Goal: Task Accomplishment & Management: Manage account settings

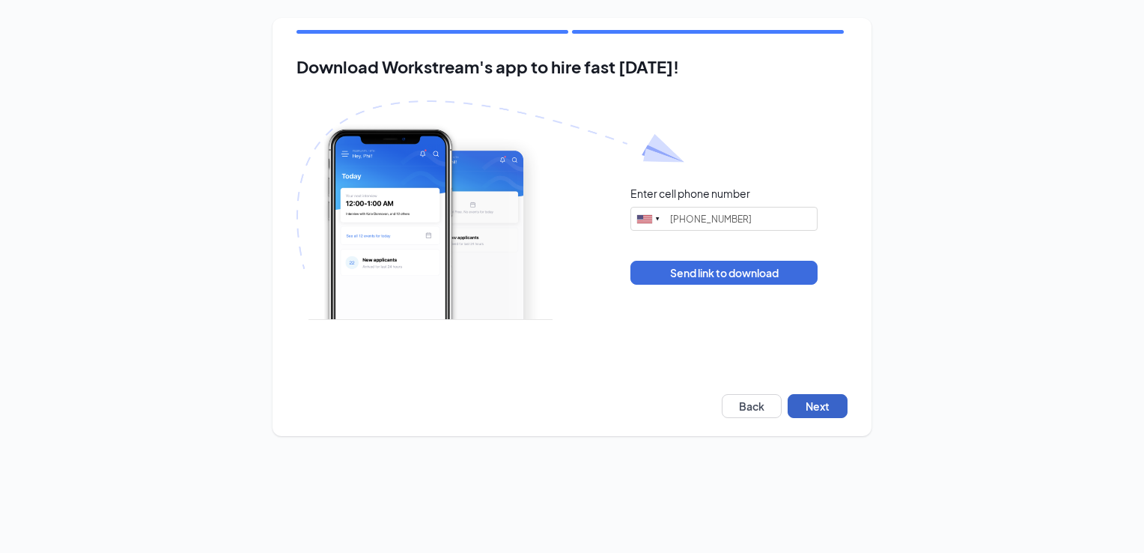
click at [818, 406] on button "Next" at bounding box center [818, 406] width 60 height 24
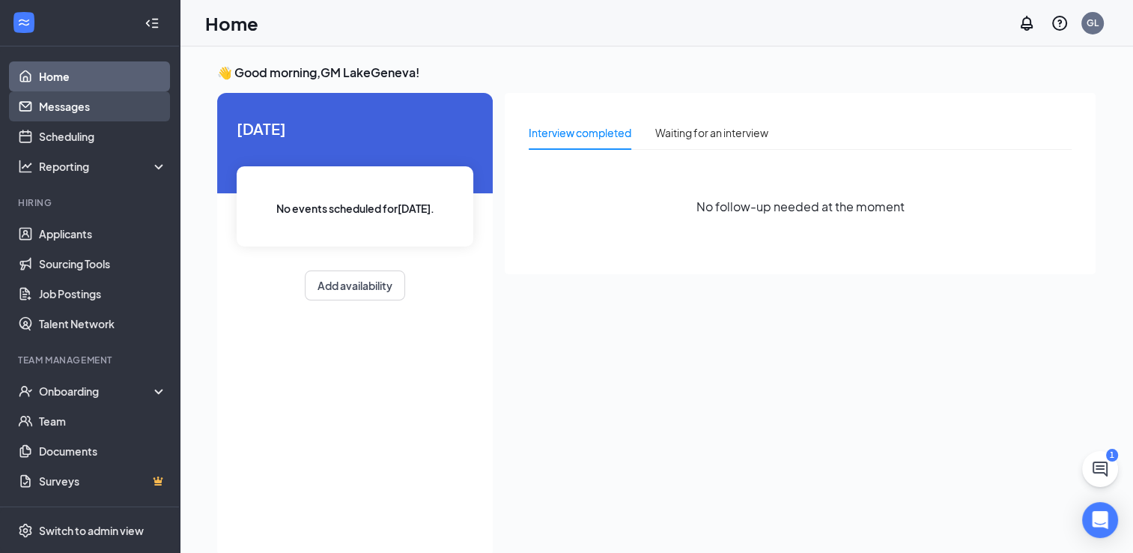
click at [67, 104] on link "Messages" at bounding box center [103, 106] width 128 height 30
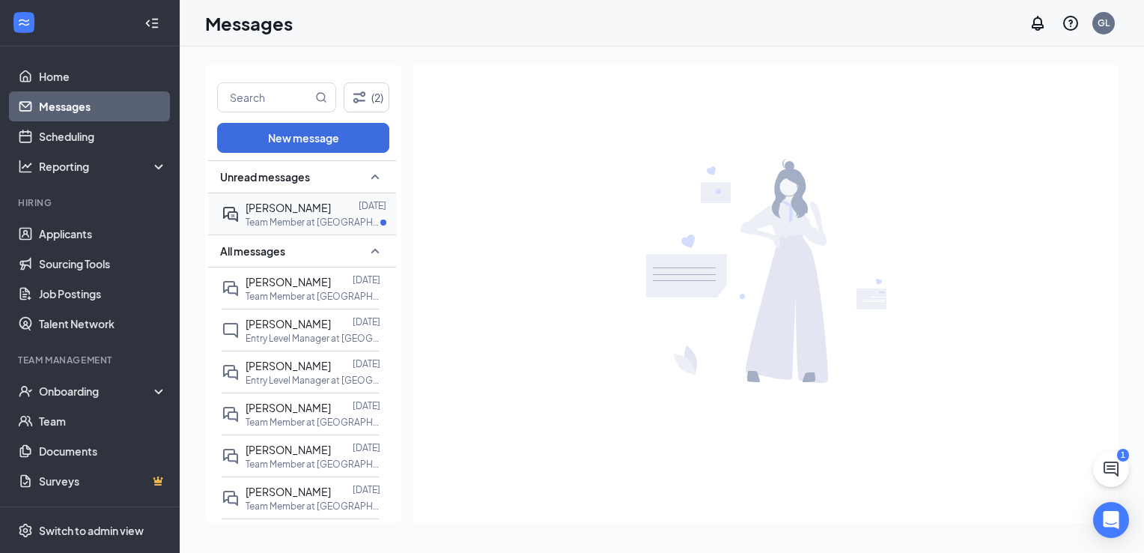
click at [288, 222] on p "Team Member at [GEOGRAPHIC_DATA][PERSON_NAME] of [GEOGRAPHIC_DATA]" at bounding box center [313, 222] width 135 height 13
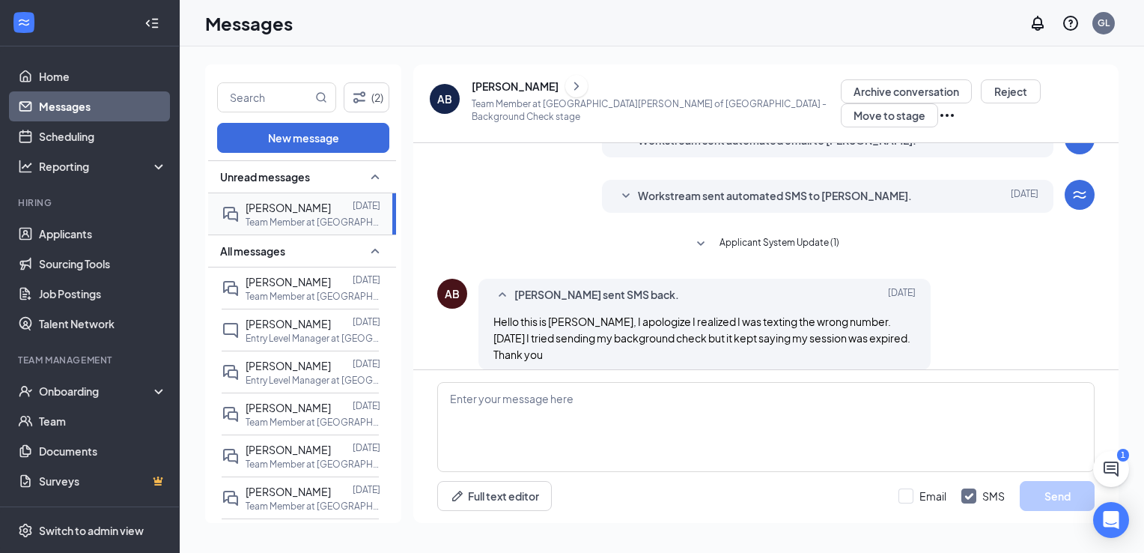
scroll to position [544, 0]
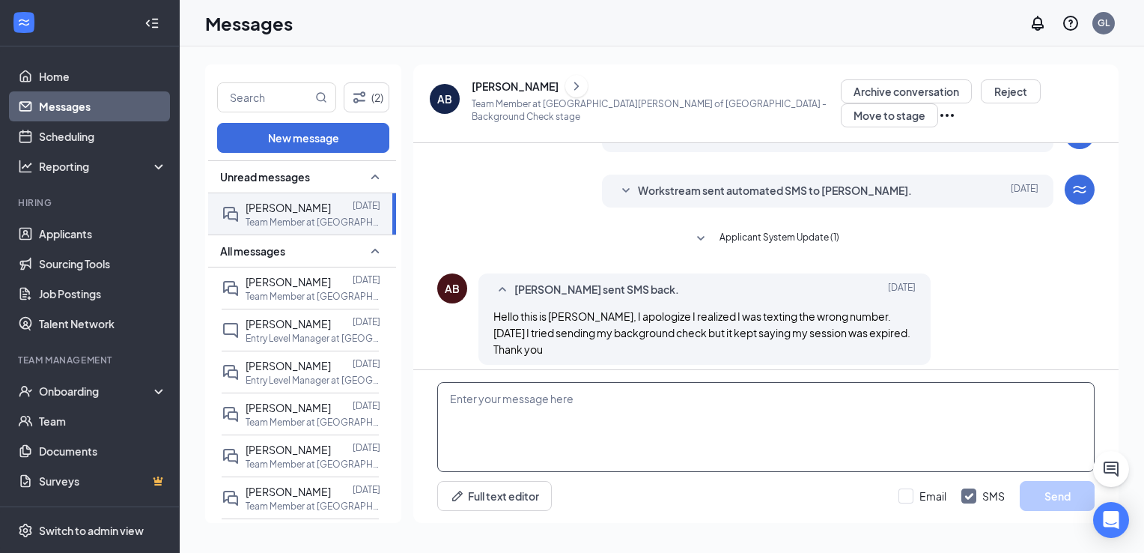
click at [558, 417] on textarea at bounding box center [765, 427] width 657 height 90
type textarea "ok we can try it again"
click at [1048, 499] on button "Send" at bounding box center [1057, 496] width 75 height 30
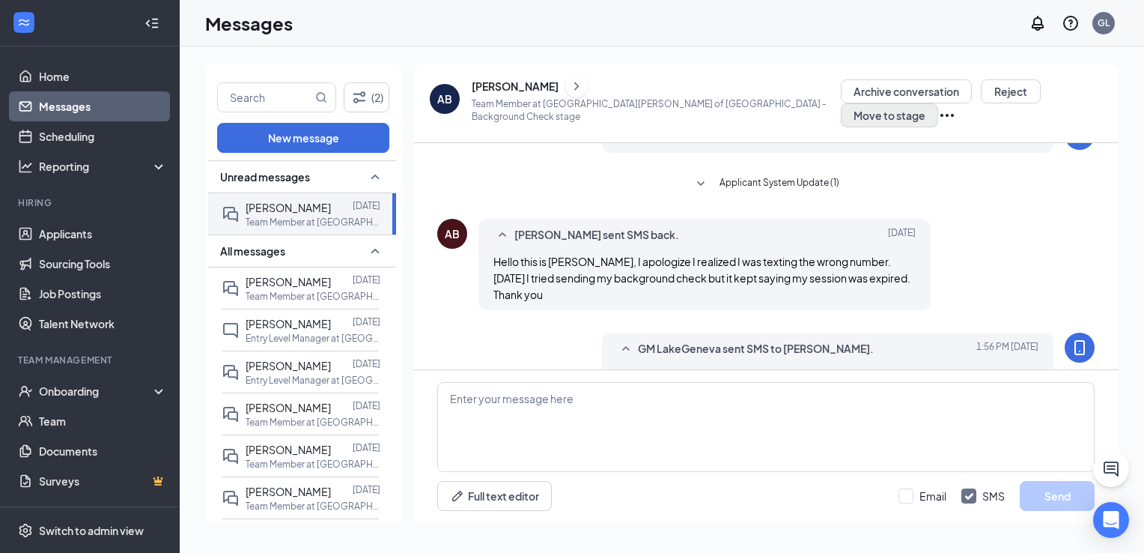
scroll to position [625, 0]
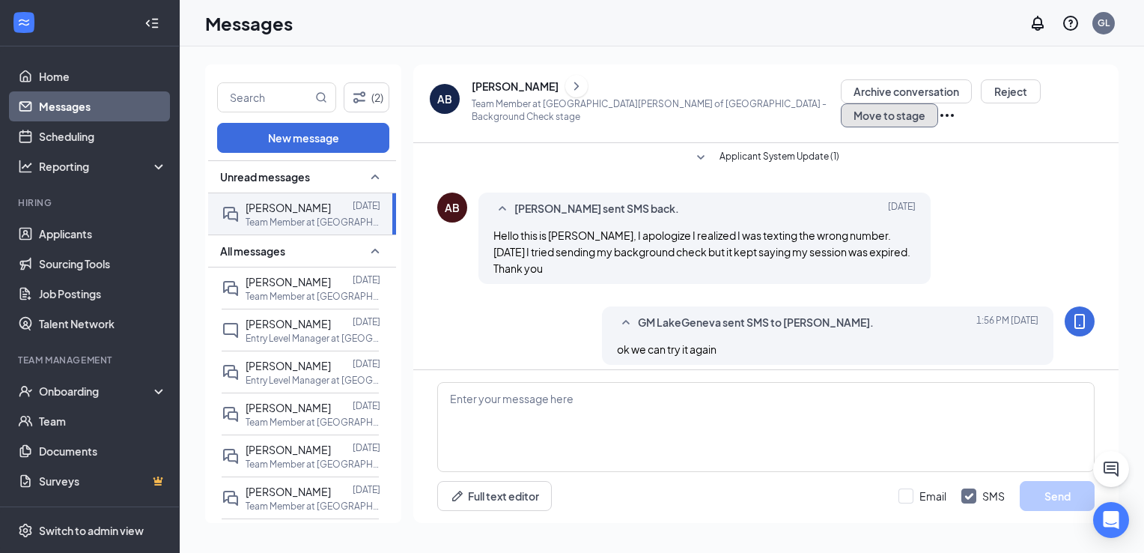
click at [938, 103] on button "Move to stage" at bounding box center [889, 115] width 97 height 24
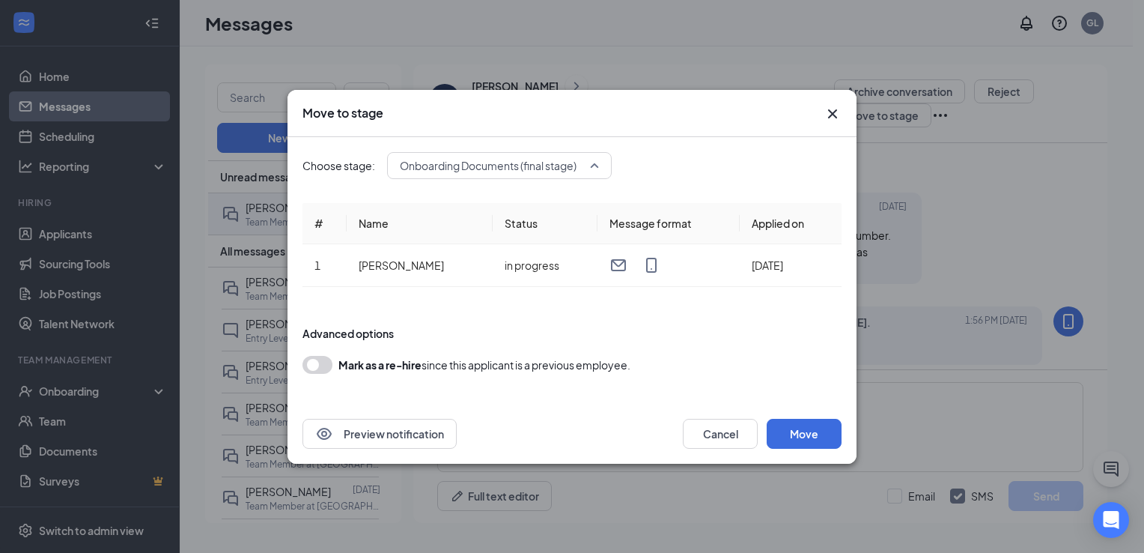
click at [595, 168] on span "Onboarding Documents (final stage)" at bounding box center [499, 165] width 199 height 22
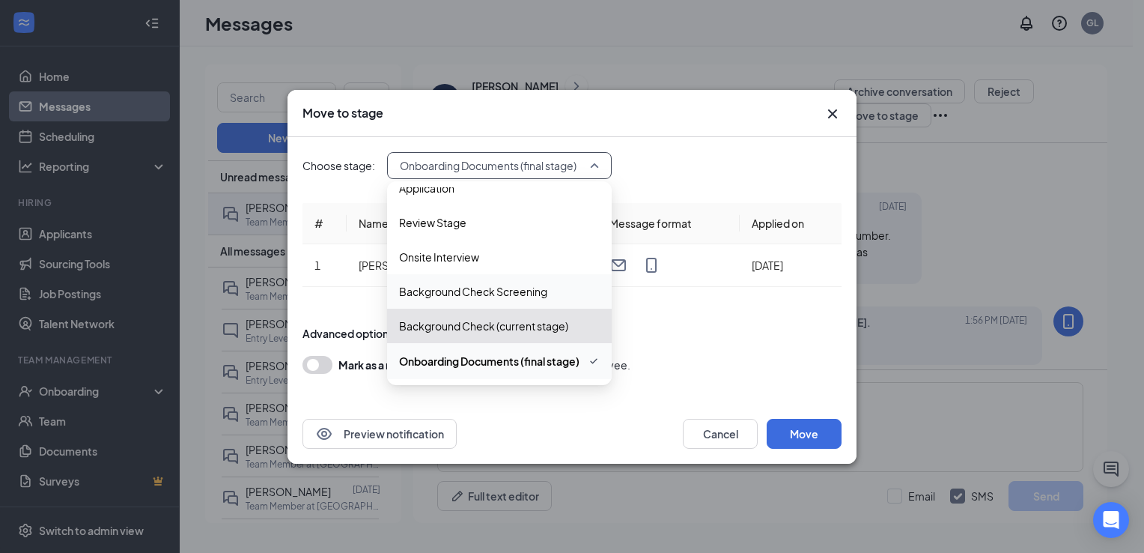
click at [466, 336] on div "Background Check (current stage)" at bounding box center [499, 326] width 225 height 34
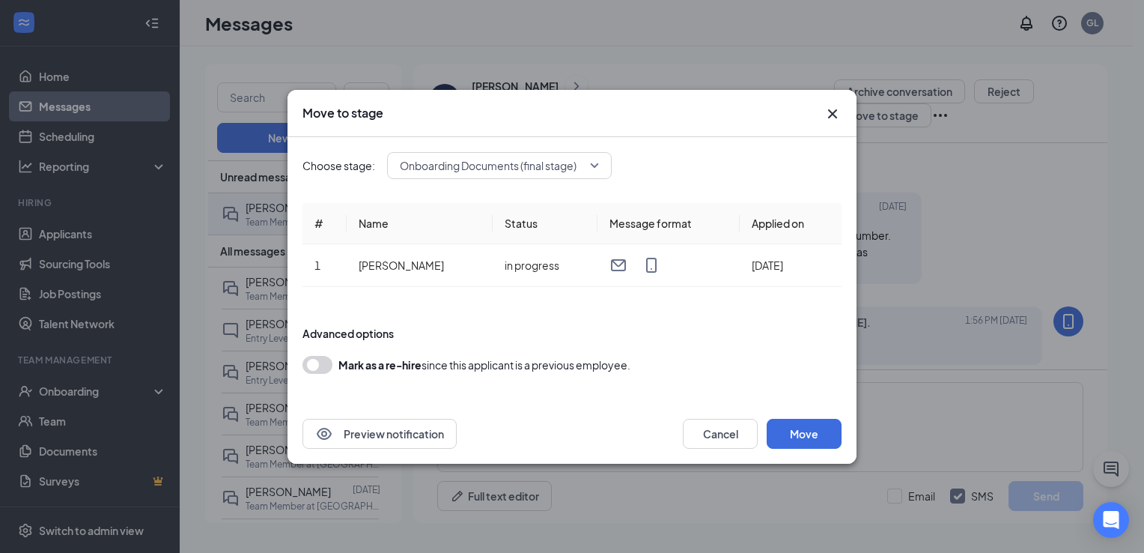
click at [556, 423] on div "Preview notification Cancel Move" at bounding box center [572, 434] width 539 height 30
click at [830, 114] on icon "Cross" at bounding box center [833, 114] width 18 height 18
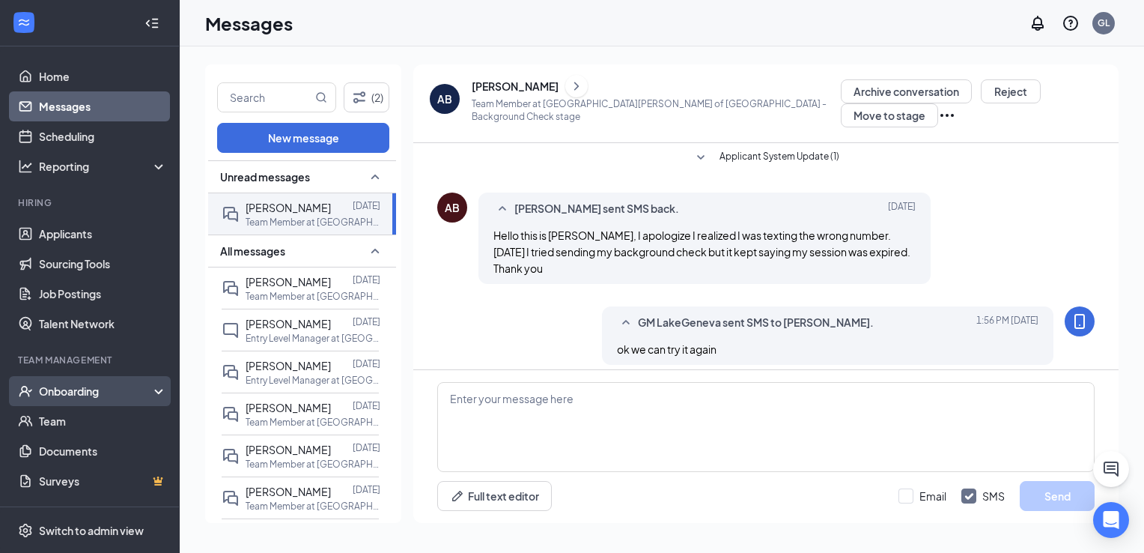
click at [63, 385] on div "Onboarding" at bounding box center [96, 390] width 115 height 15
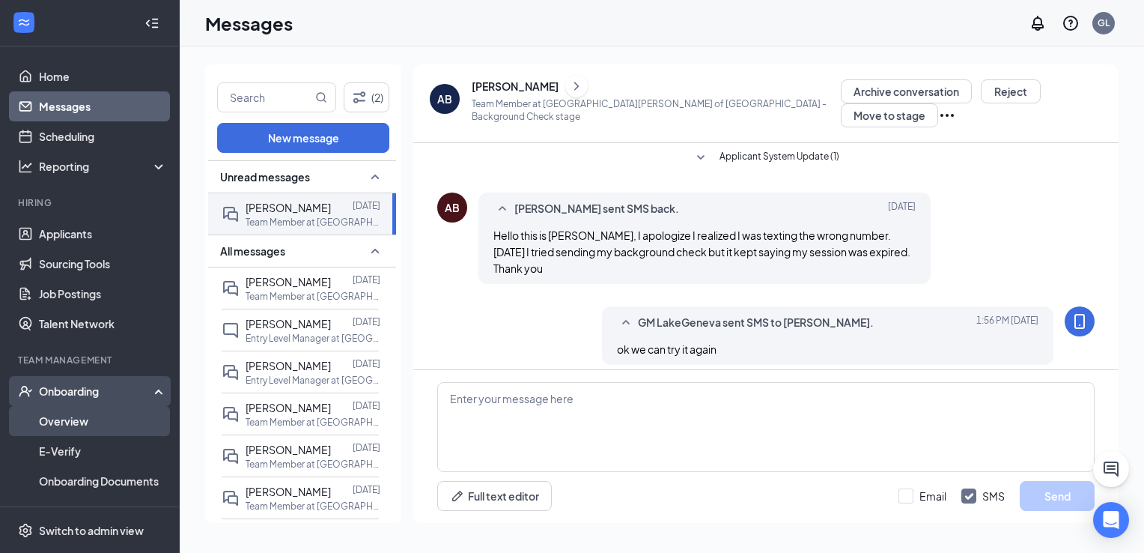
click at [57, 426] on link "Overview" at bounding box center [103, 421] width 128 height 30
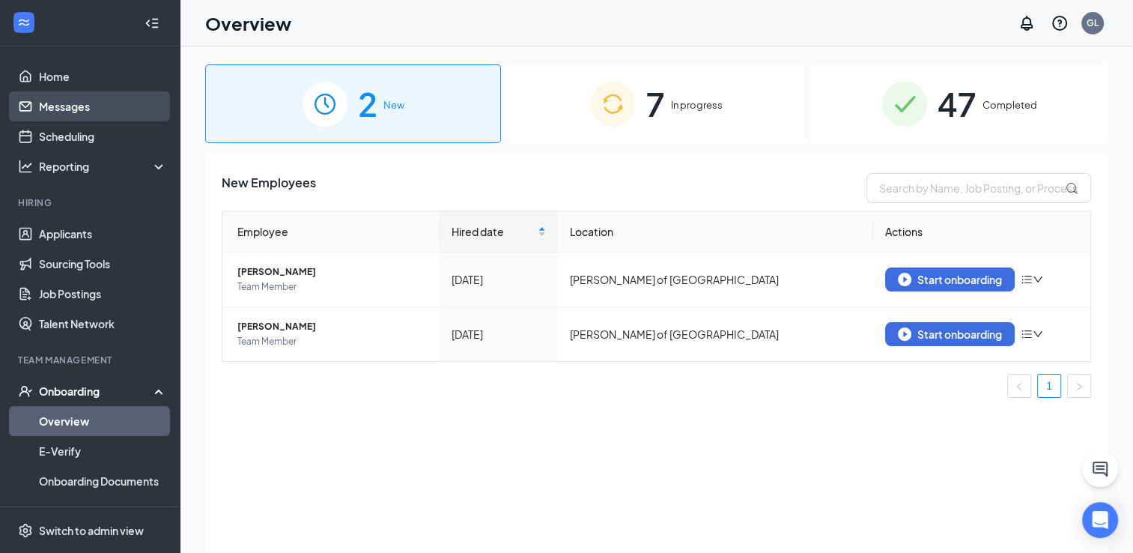
click at [75, 102] on link "Messages" at bounding box center [103, 106] width 128 height 30
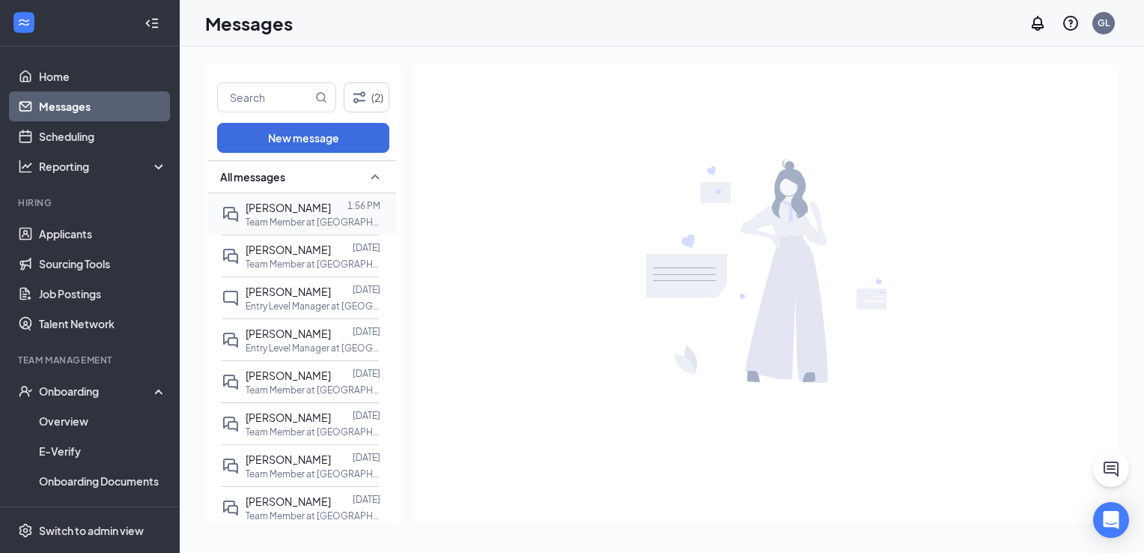
click at [306, 217] on p "Team Member at [GEOGRAPHIC_DATA][PERSON_NAME] of [GEOGRAPHIC_DATA]" at bounding box center [313, 222] width 135 height 13
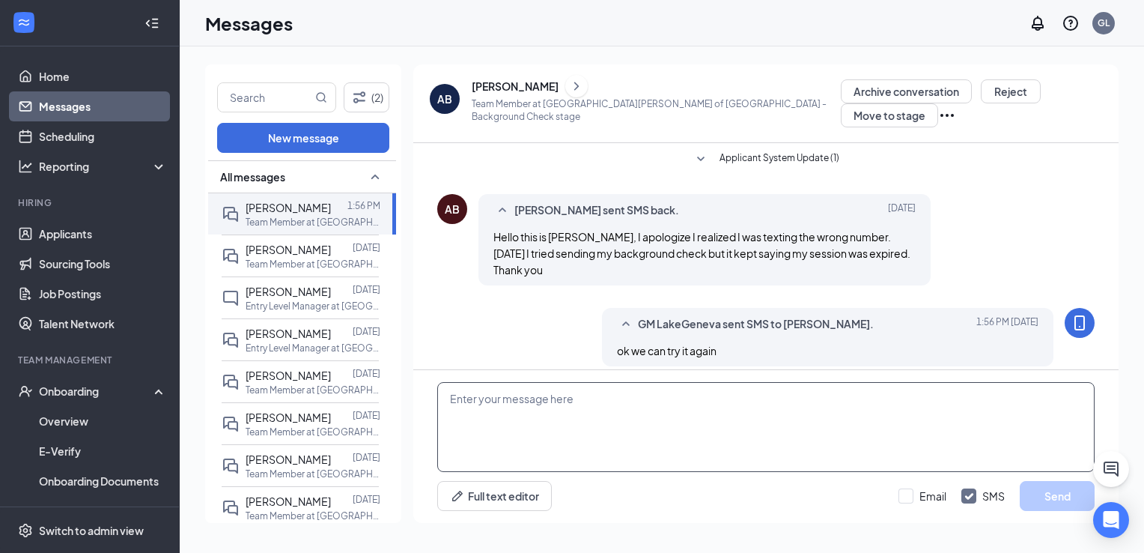
scroll to position [544, 0]
click at [497, 419] on textarea at bounding box center [765, 427] width 657 height 90
click at [497, 412] on textarea at bounding box center [765, 427] width 657 height 90
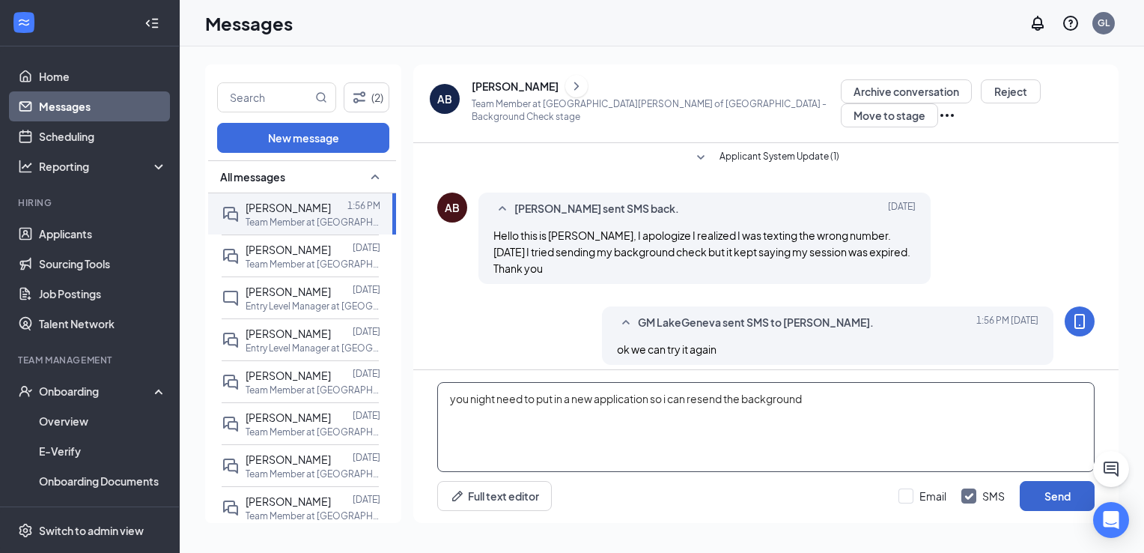
type textarea "you night need to put in a new application so i can resend the background"
click at [1042, 493] on button "Send" at bounding box center [1057, 496] width 75 height 30
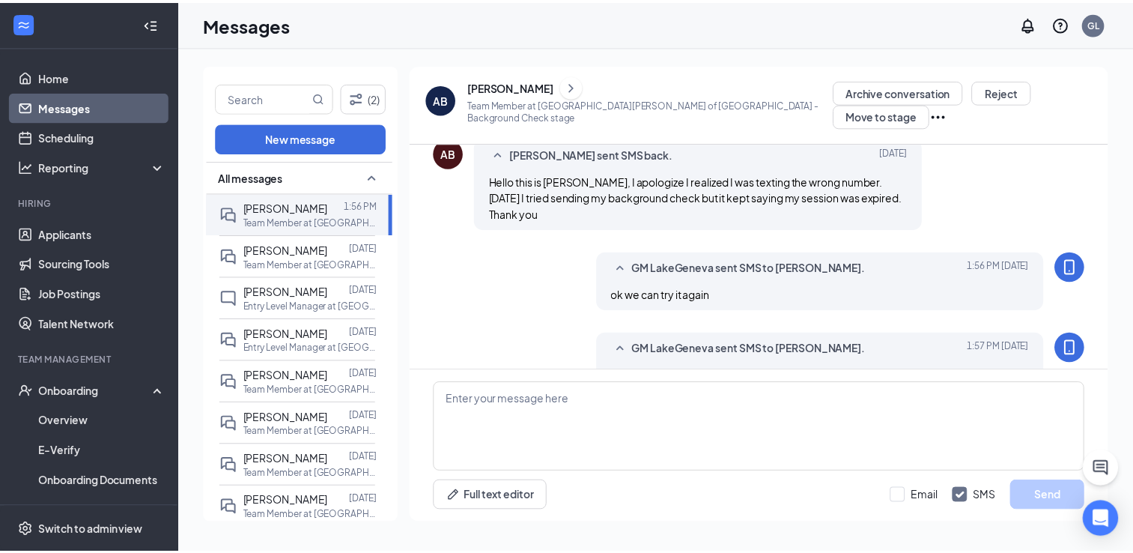
scroll to position [625, 0]
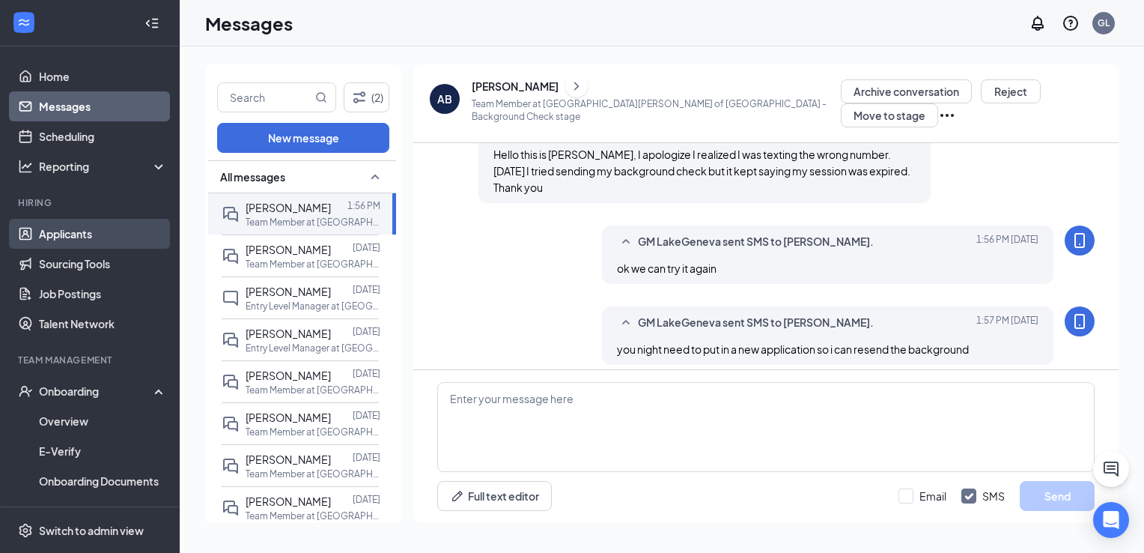
click at [69, 243] on link "Applicants" at bounding box center [103, 234] width 128 height 30
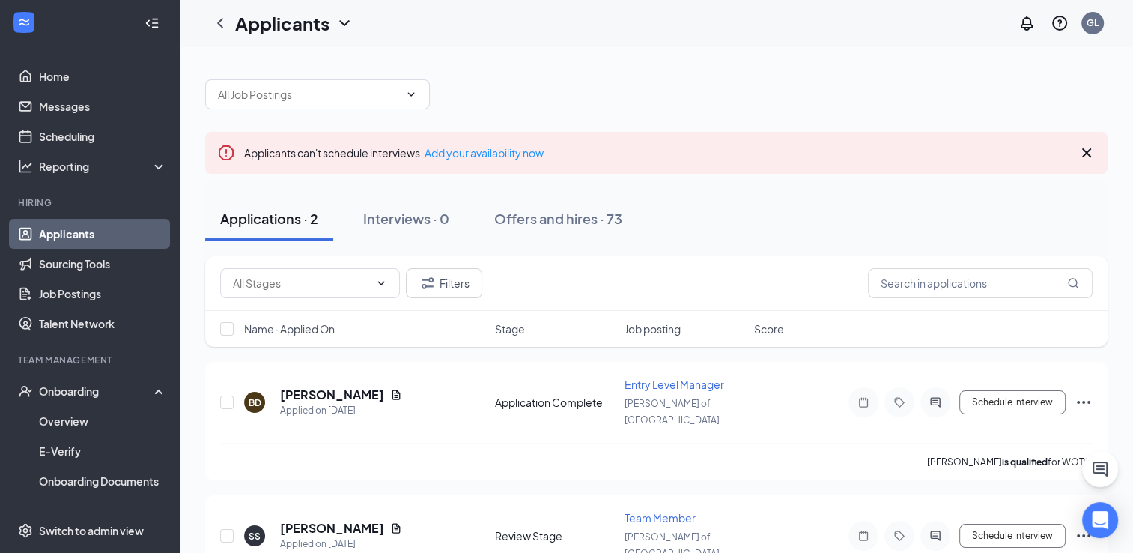
click at [47, 232] on link "Applicants" at bounding box center [103, 234] width 128 height 30
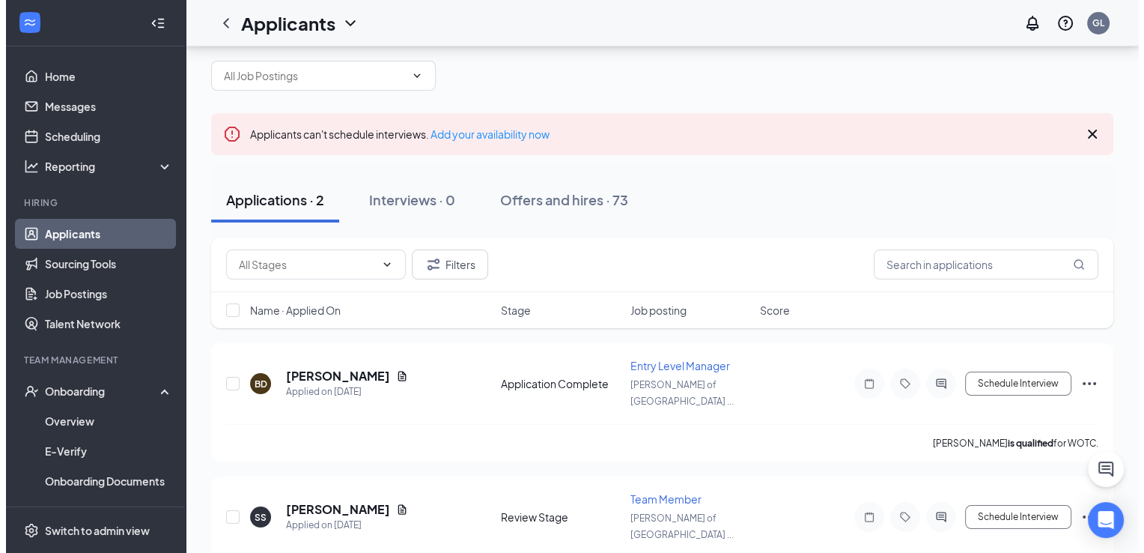
scroll to position [42, 0]
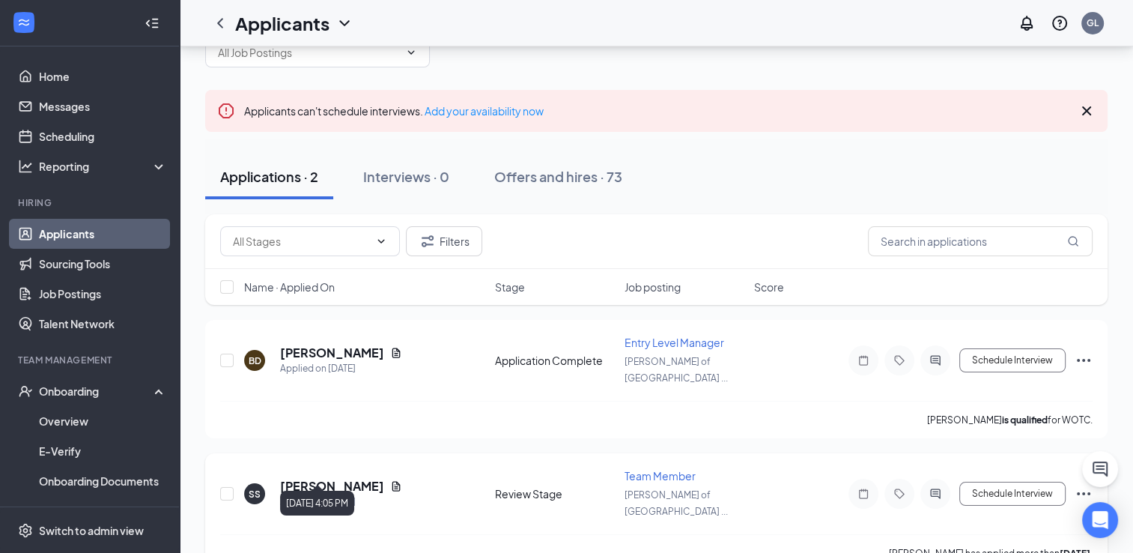
click at [300, 494] on div "Applied on [DATE]" at bounding box center [341, 501] width 122 height 15
click at [324, 478] on h5 "[PERSON_NAME]" at bounding box center [332, 486] width 104 height 16
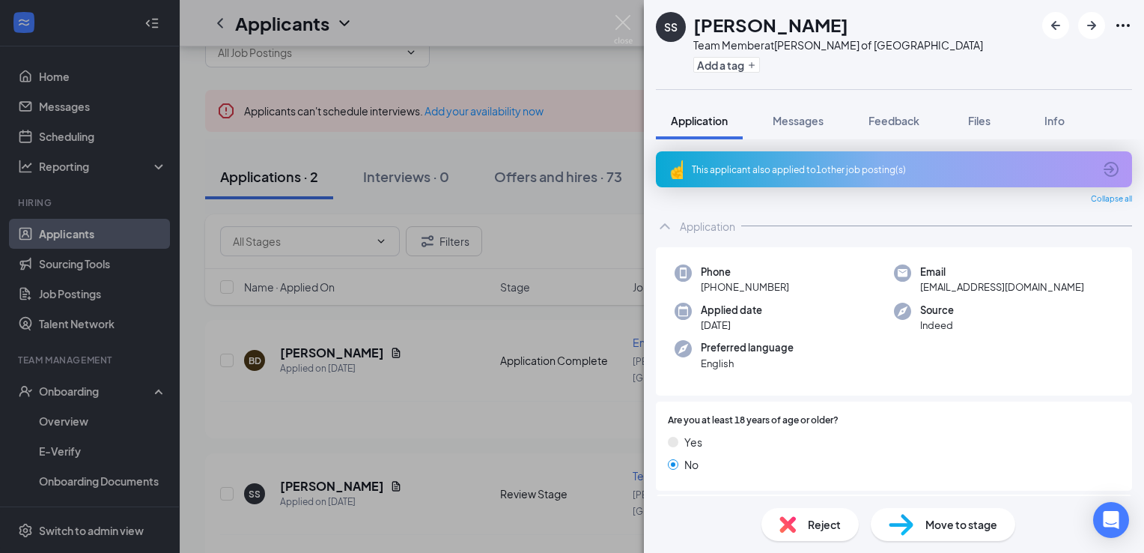
click at [747, 168] on div "This applicant also applied to 1 other job posting(s)" at bounding box center [892, 169] width 401 height 13
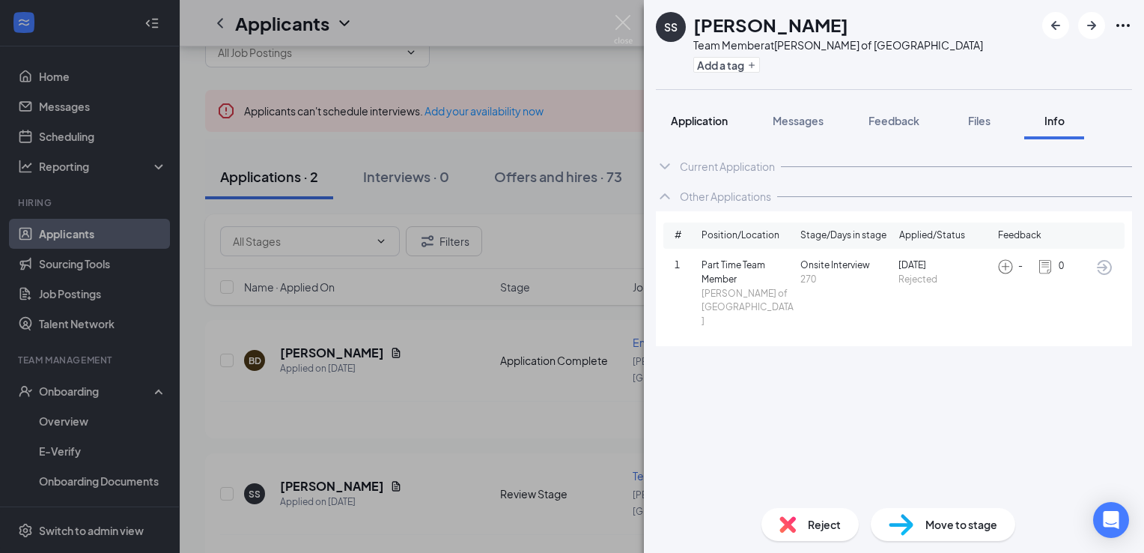
click at [677, 124] on span "Application" at bounding box center [699, 120] width 57 height 13
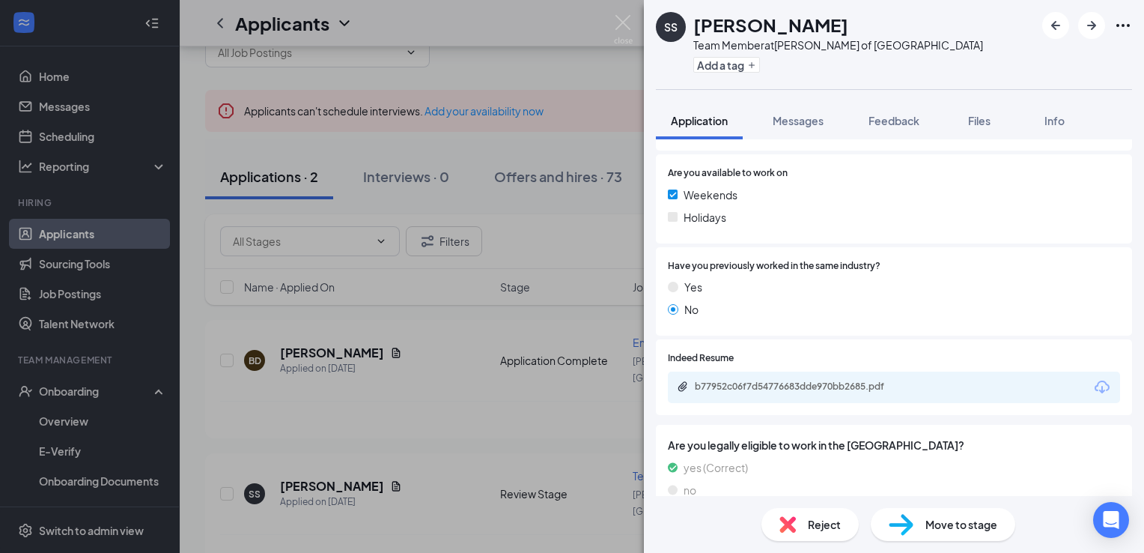
scroll to position [696, 0]
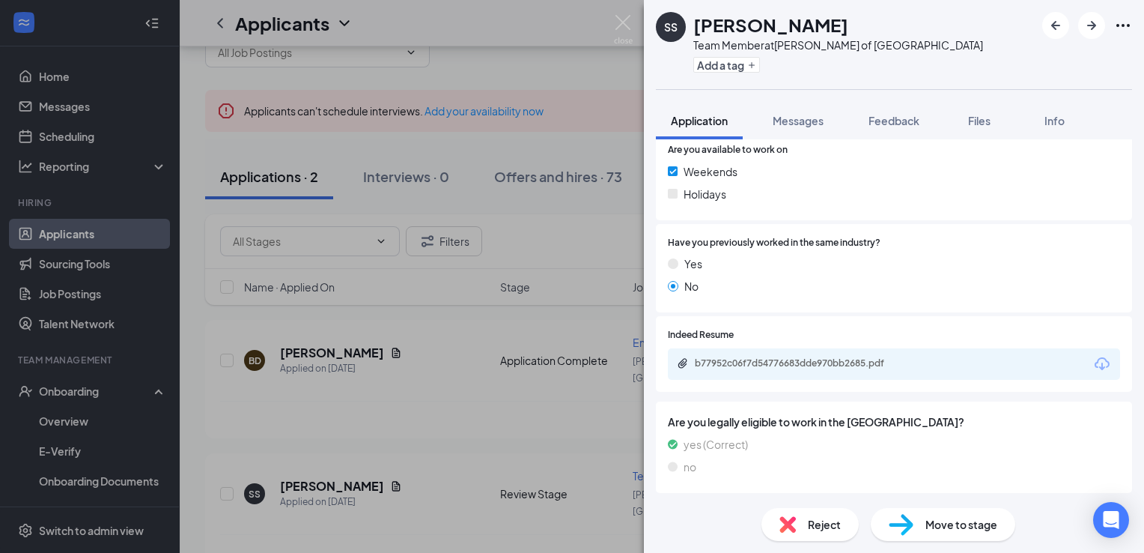
click at [958, 368] on div "b77952c06f7d54776683dde970bb2685.pdf" at bounding box center [894, 363] width 452 height 31
click at [767, 362] on div "b77952c06f7d54776683dde970bb2685.pdf" at bounding box center [800, 363] width 210 height 12
click at [740, 365] on div "b77952c06f7d54776683dde970bb2685.pdf" at bounding box center [800, 363] width 210 height 12
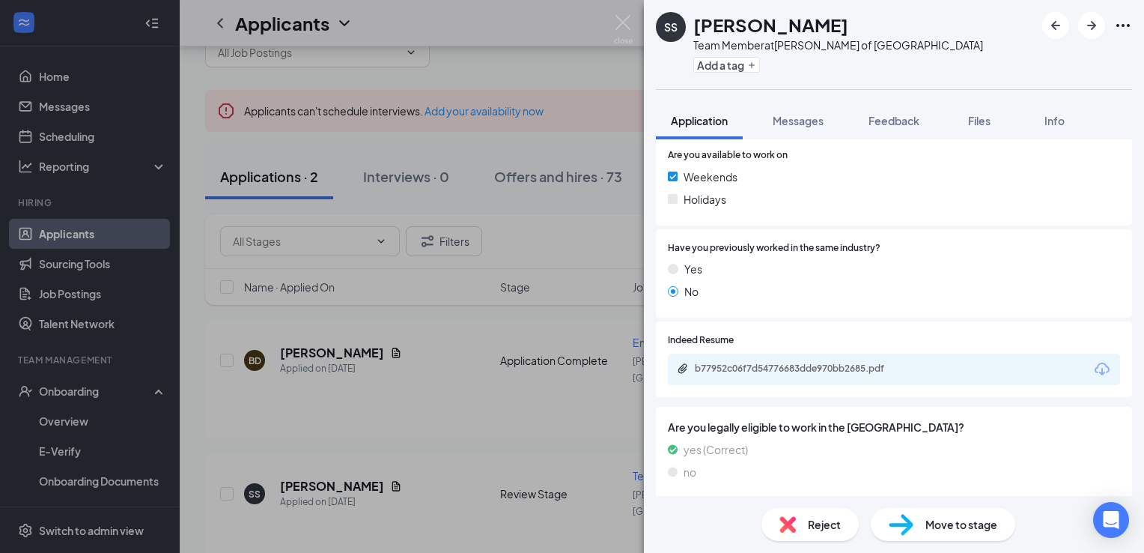
click at [936, 524] on span "Move to stage" at bounding box center [962, 524] width 72 height 16
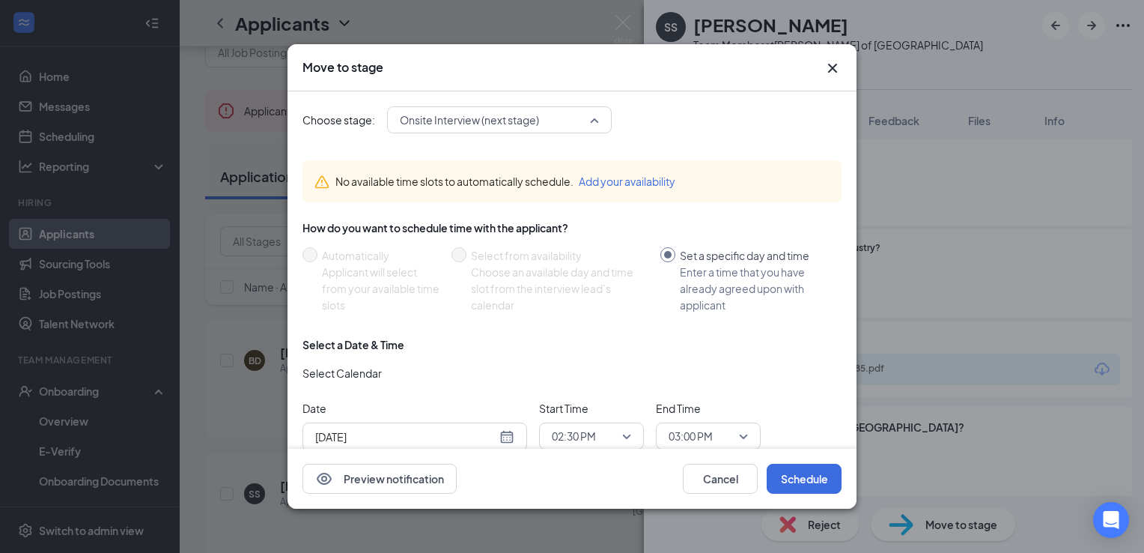
click at [596, 115] on span "Onsite Interview (next stage)" at bounding box center [499, 120] width 199 height 22
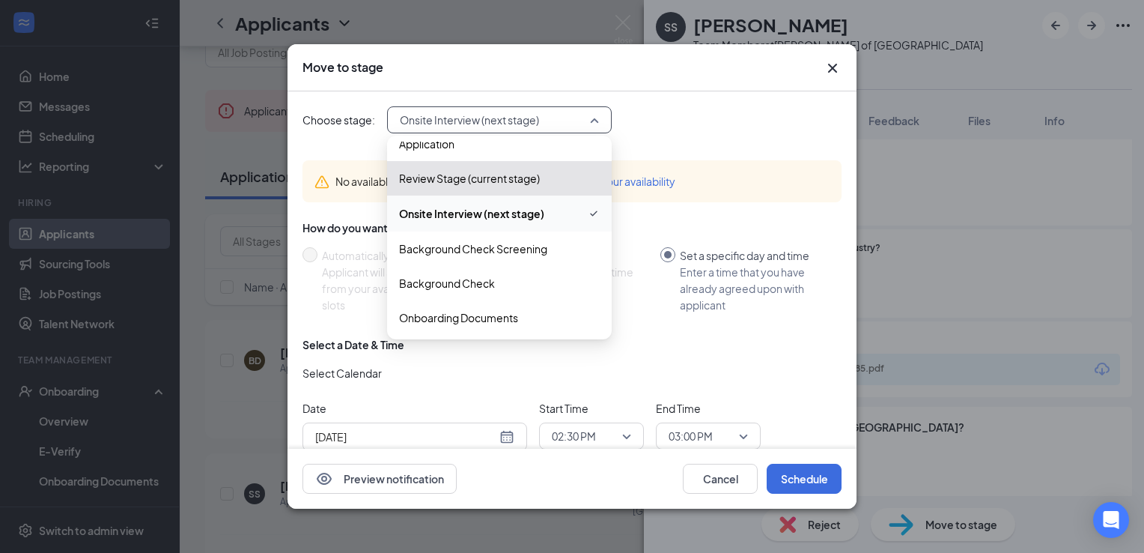
scroll to position [16, 0]
click at [449, 315] on span "Onboarding Documents" at bounding box center [458, 316] width 119 height 16
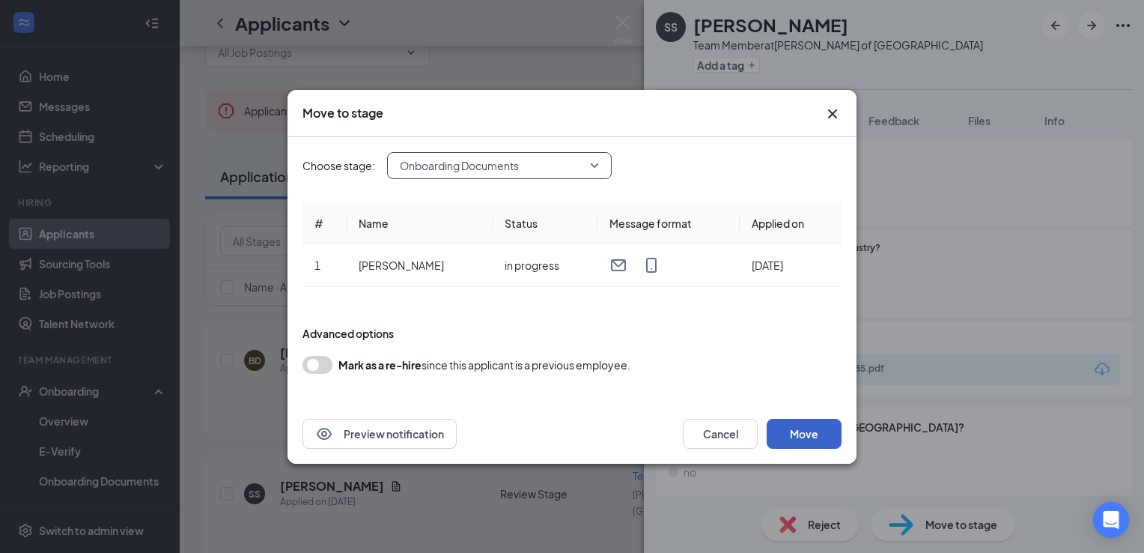
click at [798, 436] on button "Move" at bounding box center [804, 434] width 75 height 30
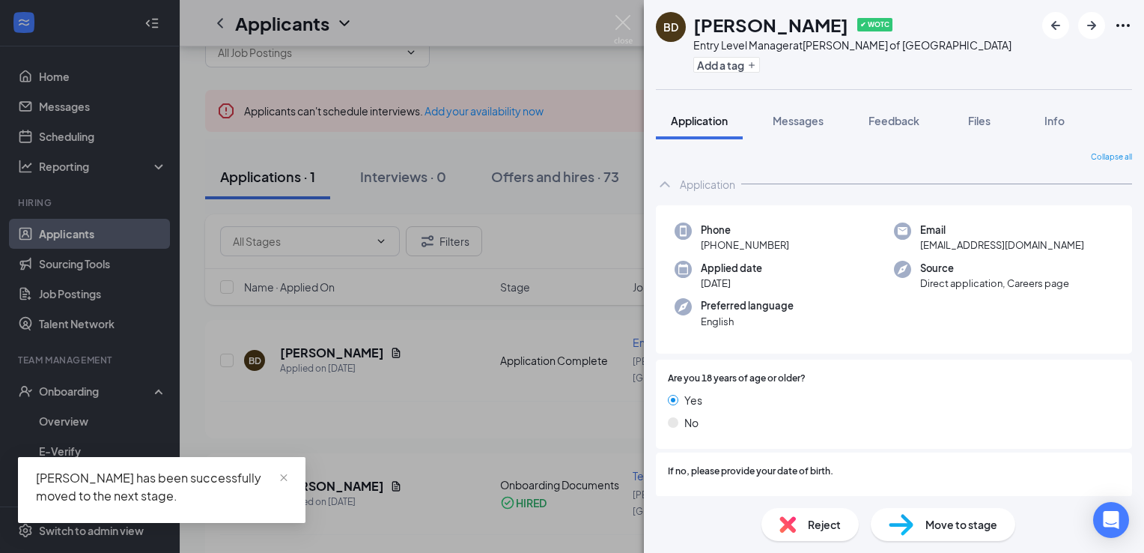
click at [74, 392] on div "BD [PERSON_NAME] ✔ WOTC Entry Level Manager at [PERSON_NAME] of [GEOGRAPHIC_DAT…" at bounding box center [572, 276] width 1144 height 553
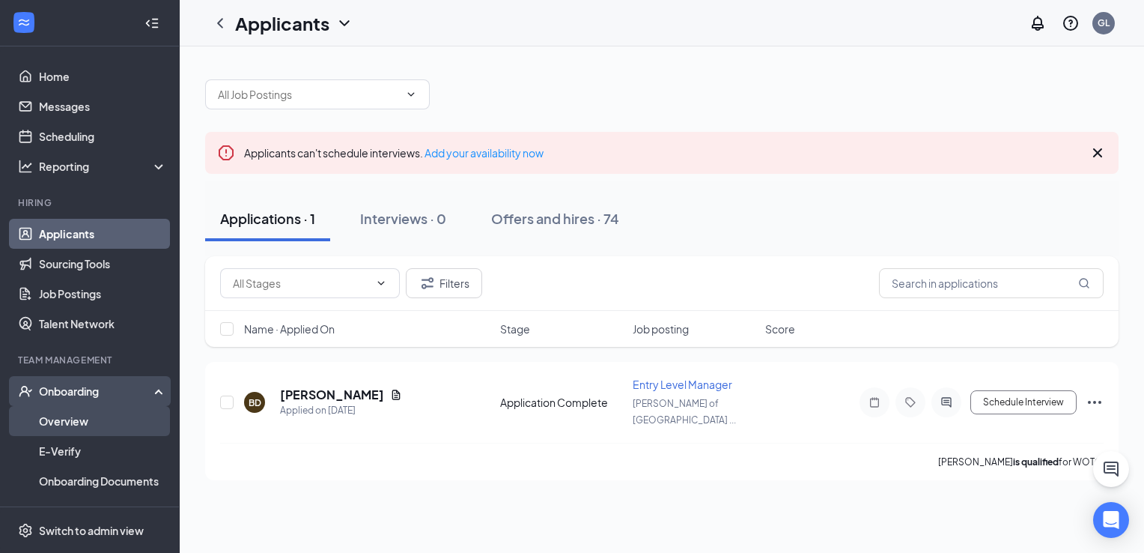
click at [65, 419] on link "Overview" at bounding box center [103, 421] width 128 height 30
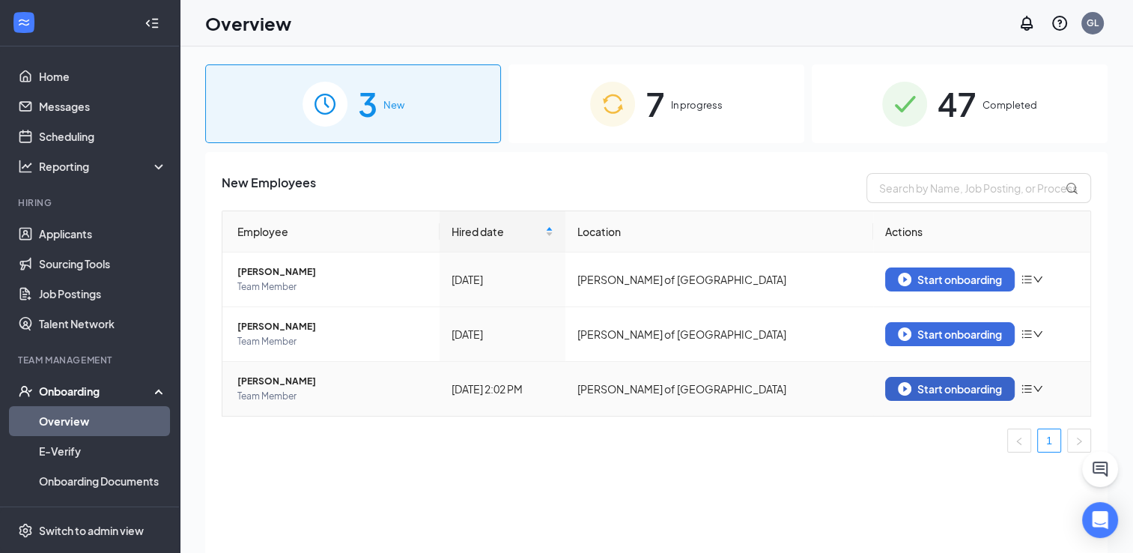
click at [950, 387] on div "Start onboarding" at bounding box center [950, 388] width 104 height 13
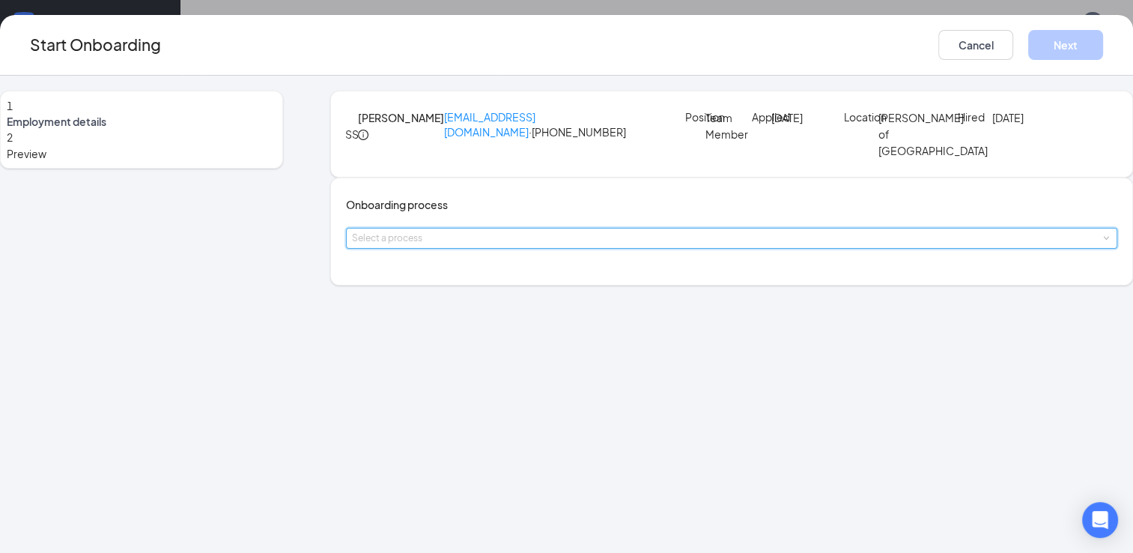
click at [580, 248] on div "Select a process" at bounding box center [731, 237] width 759 height 19
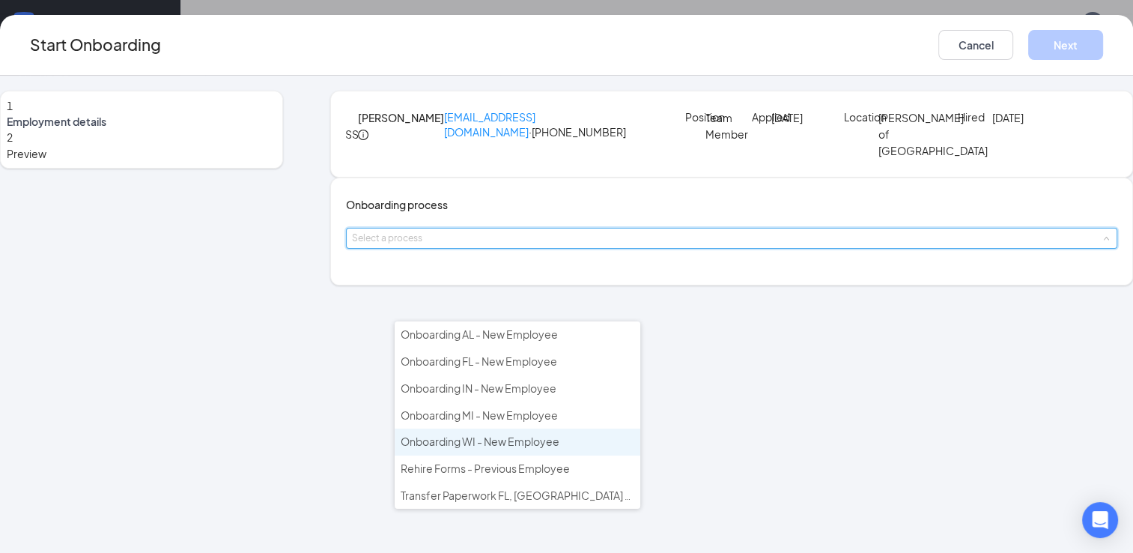
click at [462, 436] on span "Onboarding WI - New Employee" at bounding box center [480, 440] width 159 height 13
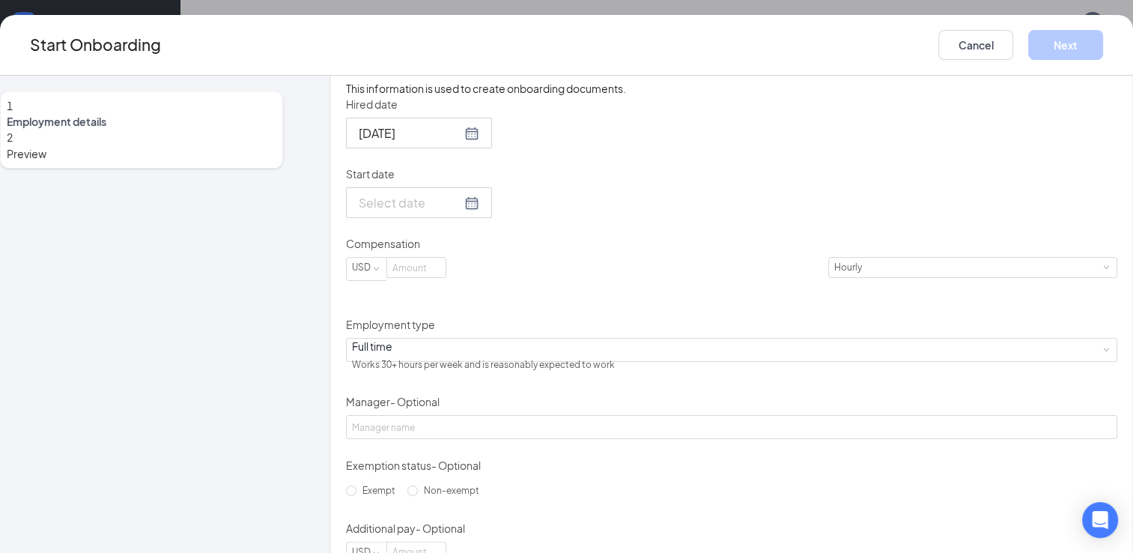
scroll to position [272, 0]
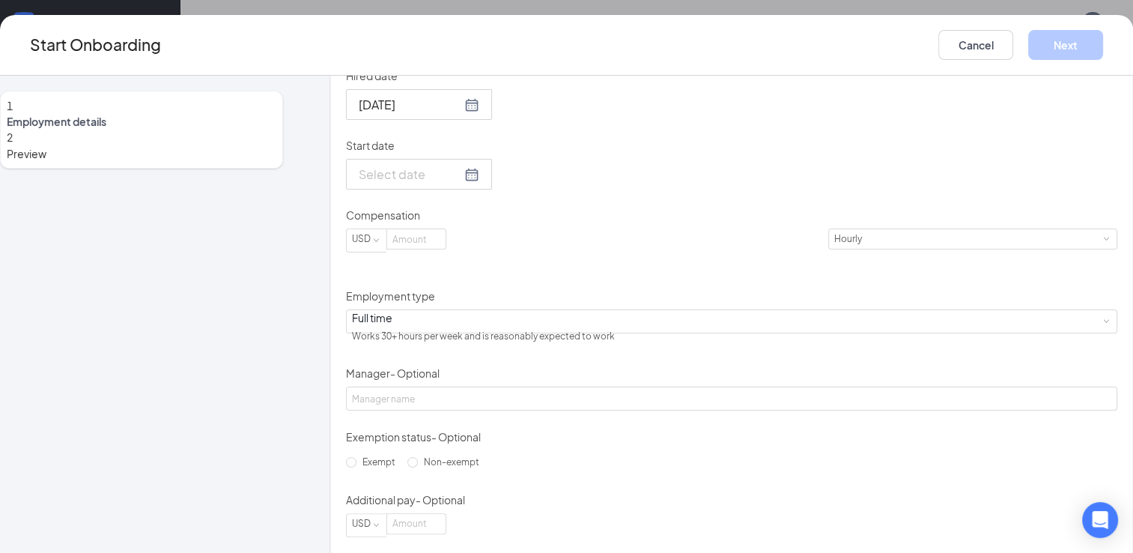
click at [479, 183] on div at bounding box center [419, 174] width 121 height 19
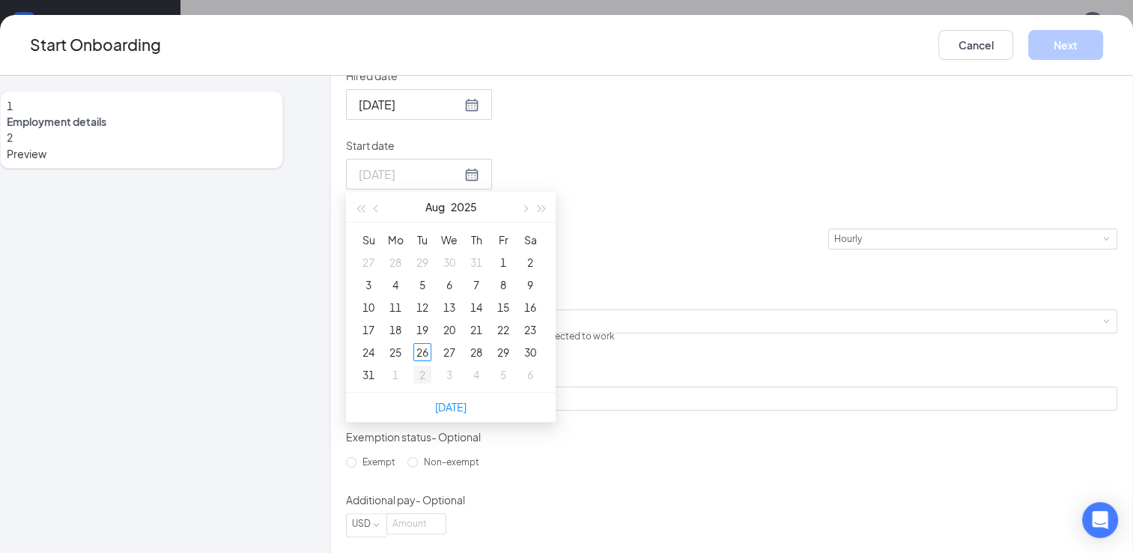
type input "[DATE]"
click at [431, 383] on div "2" at bounding box center [422, 374] width 18 height 18
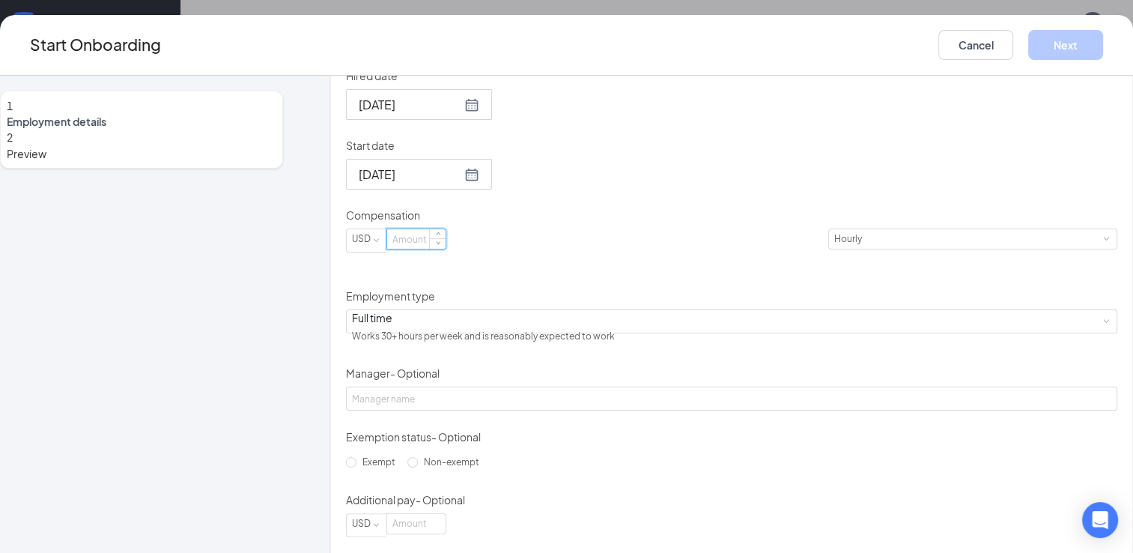
click at [446, 249] on input at bounding box center [416, 238] width 58 height 19
type input "12.5"
click at [249, 432] on div "1 Employment details 2 Preview" at bounding box center [141, 196] width 283 height 755
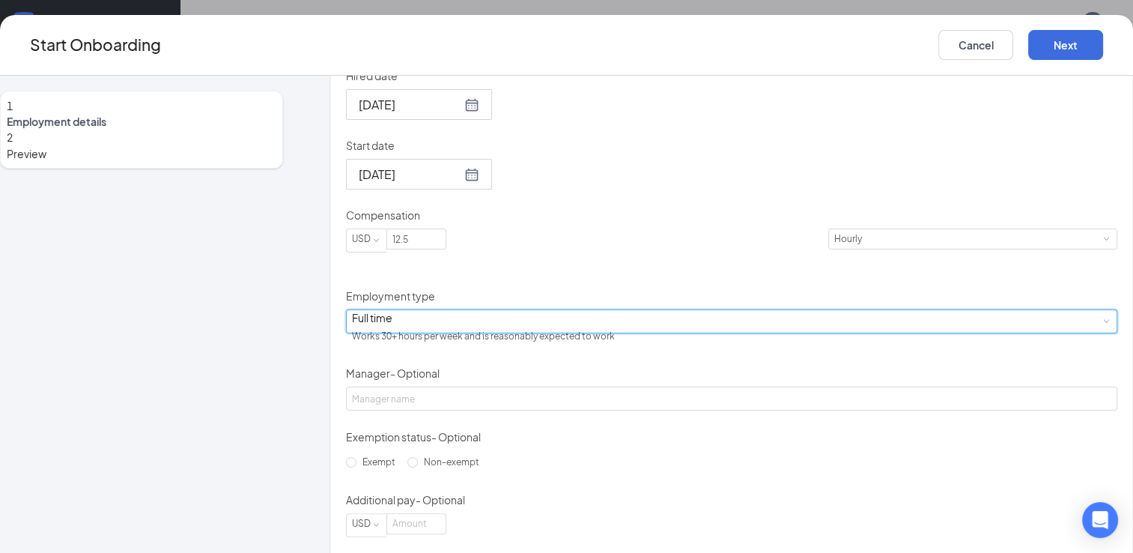
click at [625, 333] on div "Full time Works 30+ hours per week and is reasonably expected to work" at bounding box center [731, 321] width 771 height 24
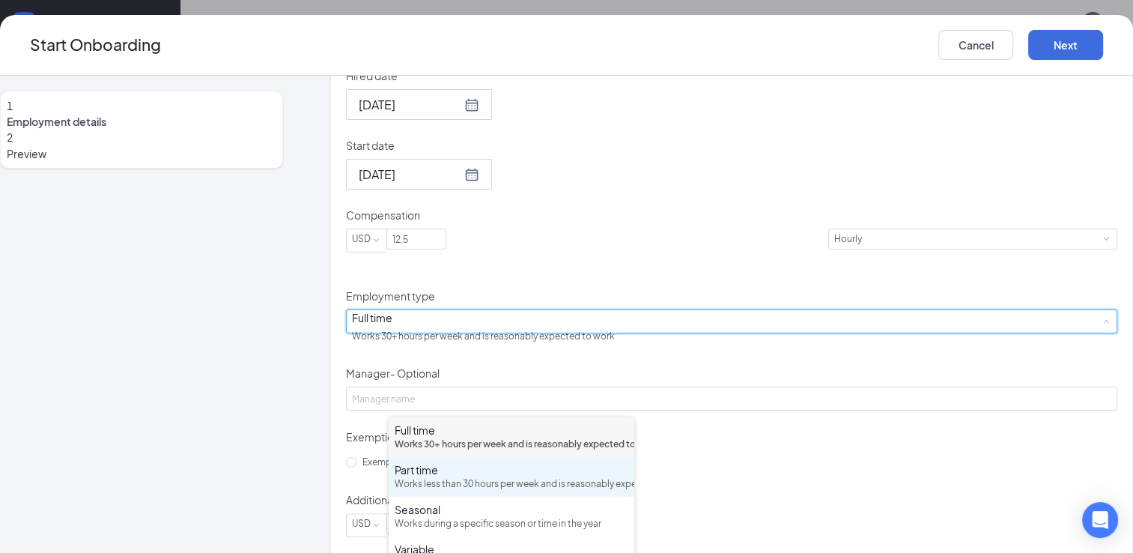
click at [440, 491] on div "Part time Works less than 30 hours per week and is reasonably expected to work" at bounding box center [512, 476] width 234 height 29
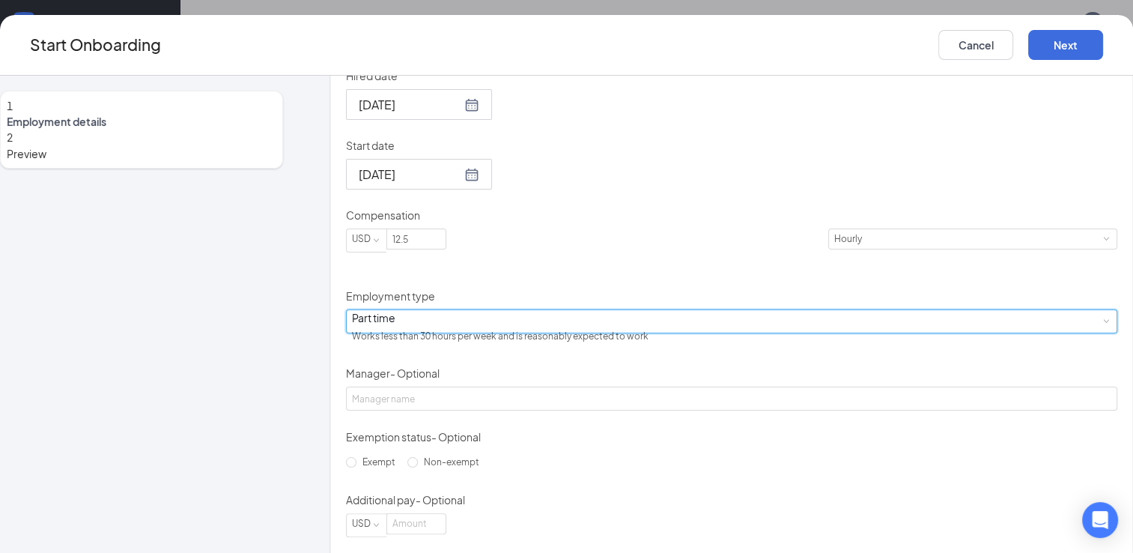
scroll to position [394, 0]
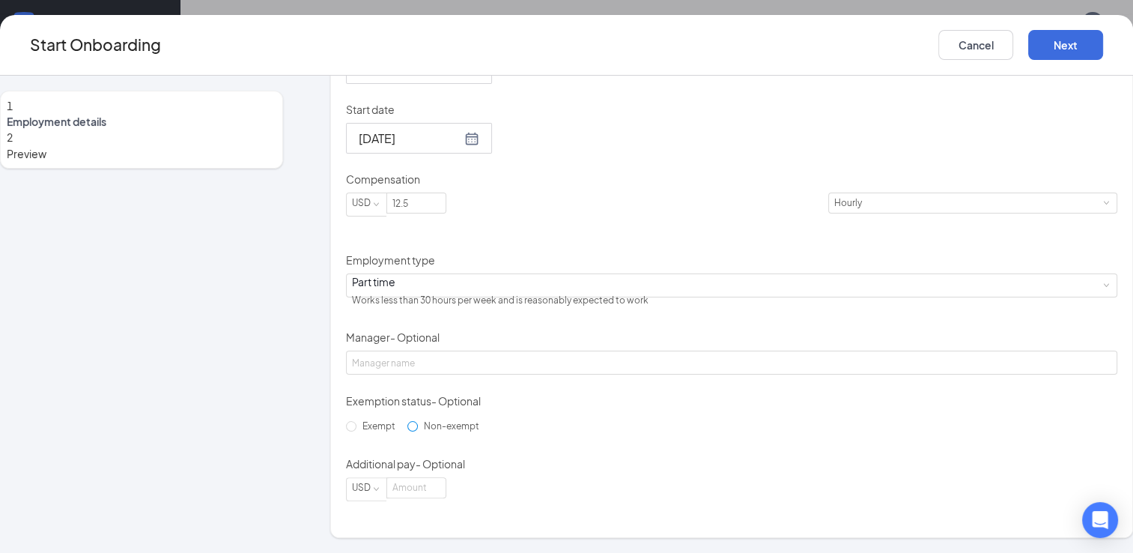
click at [407, 431] on input "Non-exempt" at bounding box center [412, 426] width 10 height 10
radio input "true"
click at [1028, 42] on button "Next" at bounding box center [1065, 45] width 75 height 30
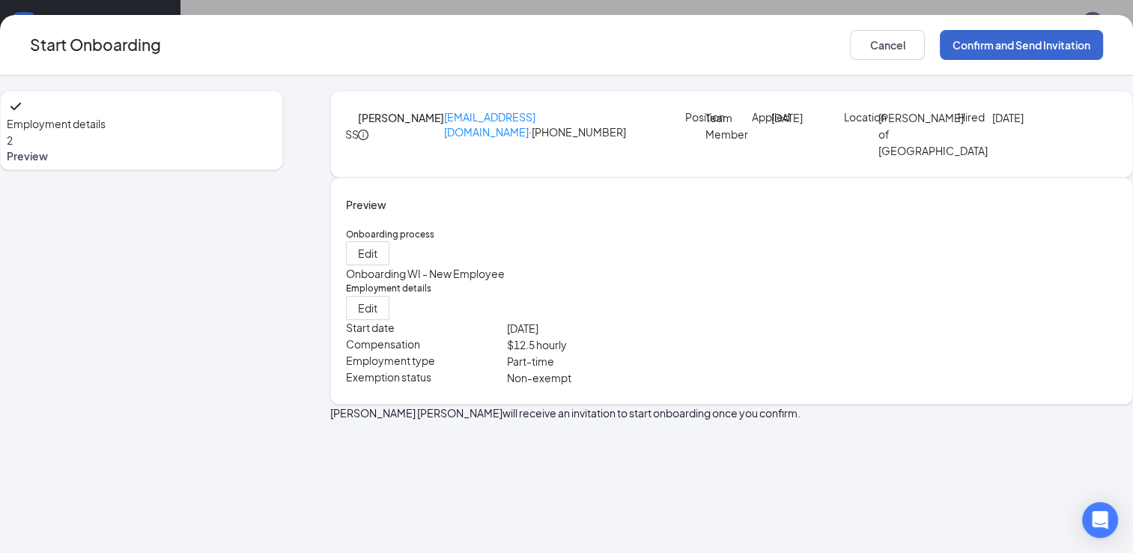
scroll to position [0, 0]
click at [941, 43] on button "Confirm and Send Invitation" at bounding box center [1021, 45] width 163 height 30
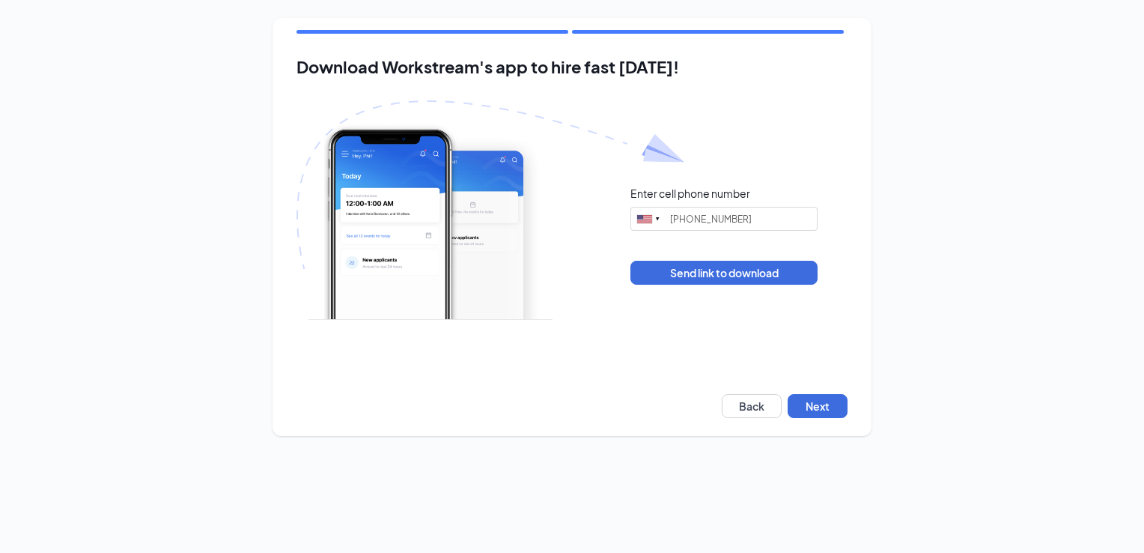
type input "(608) 449-0951"
click at [809, 401] on button "Next" at bounding box center [818, 406] width 60 height 24
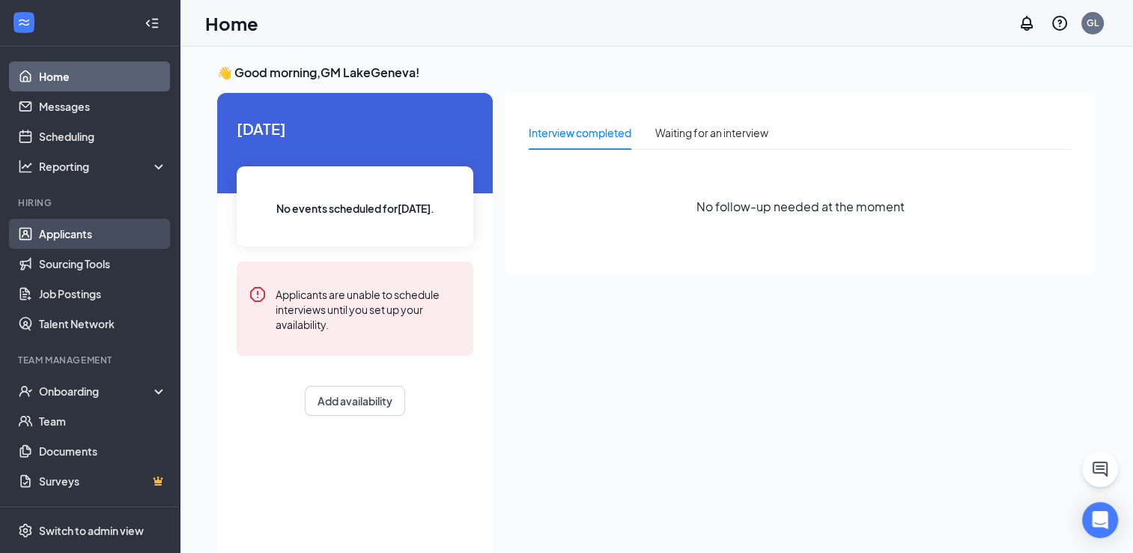
click at [54, 241] on link "Applicants" at bounding box center [103, 234] width 128 height 30
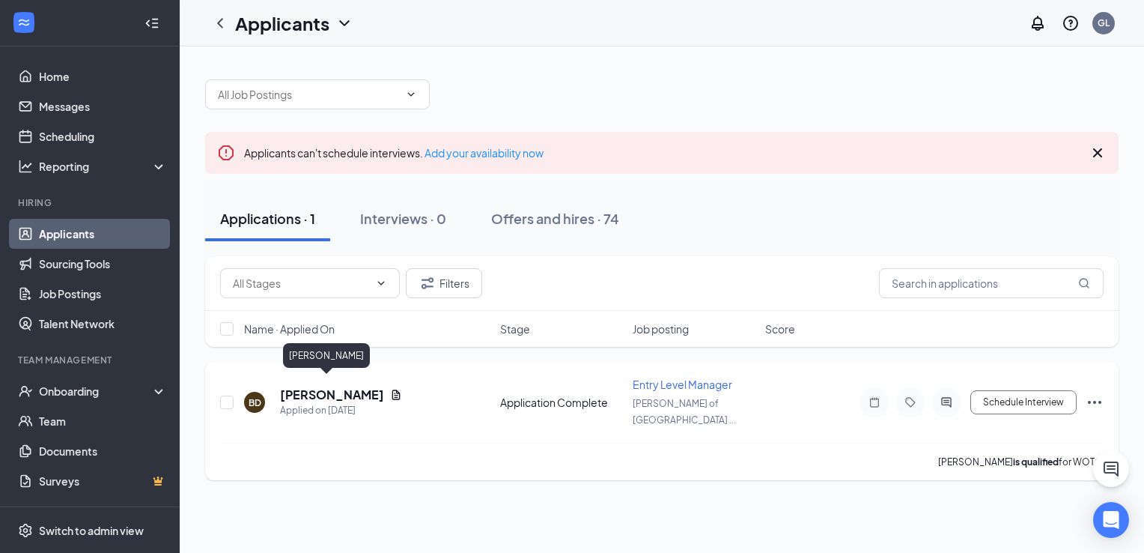
click at [295, 386] on h5 "[PERSON_NAME]" at bounding box center [332, 394] width 104 height 16
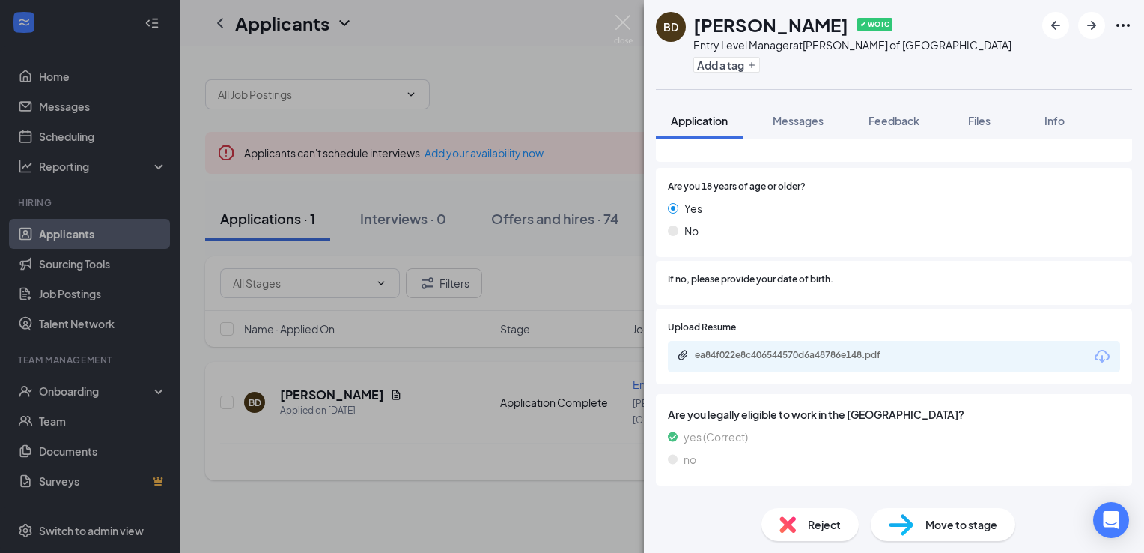
scroll to position [190, 0]
click at [932, 362] on div "ea84f022e8c406544570d6a48786e148.pdf" at bounding box center [894, 357] width 452 height 31
click at [751, 359] on div "ea84f022e8c406544570d6a48786e148.pdf" at bounding box center [800, 356] width 210 height 12
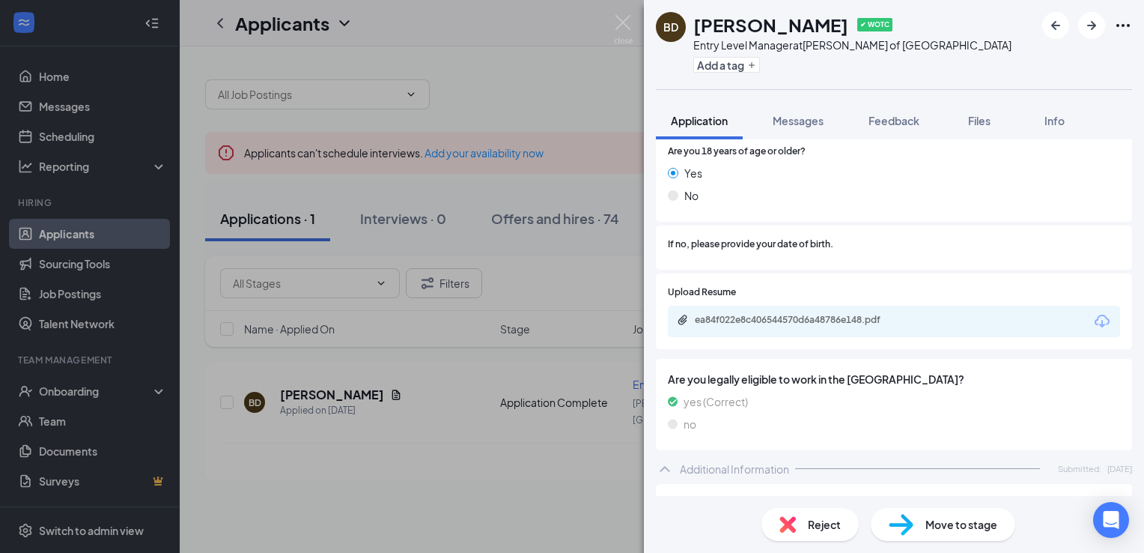
scroll to position [0, 0]
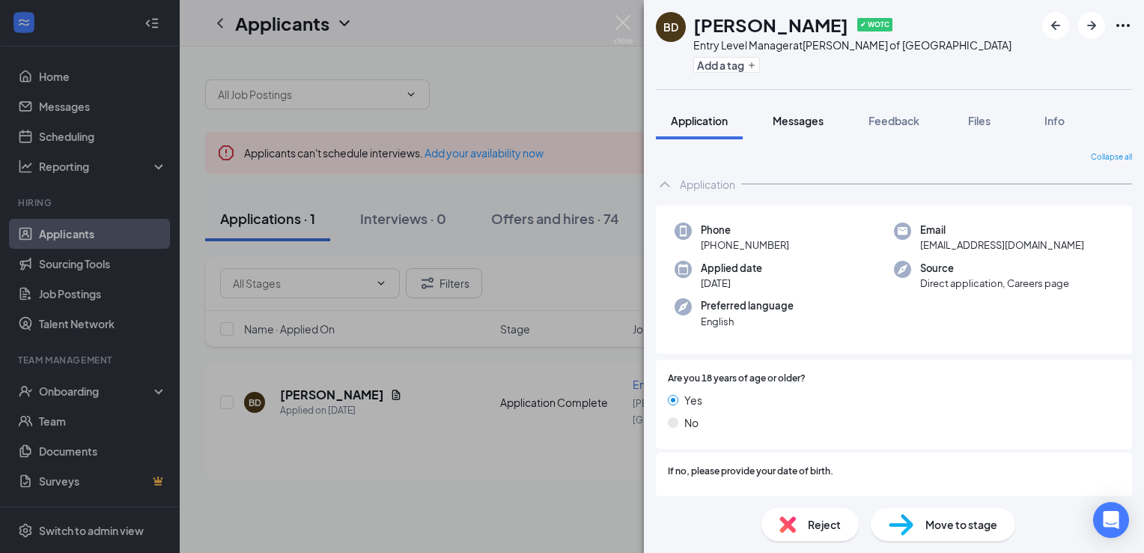
click at [807, 121] on span "Messages" at bounding box center [798, 120] width 51 height 13
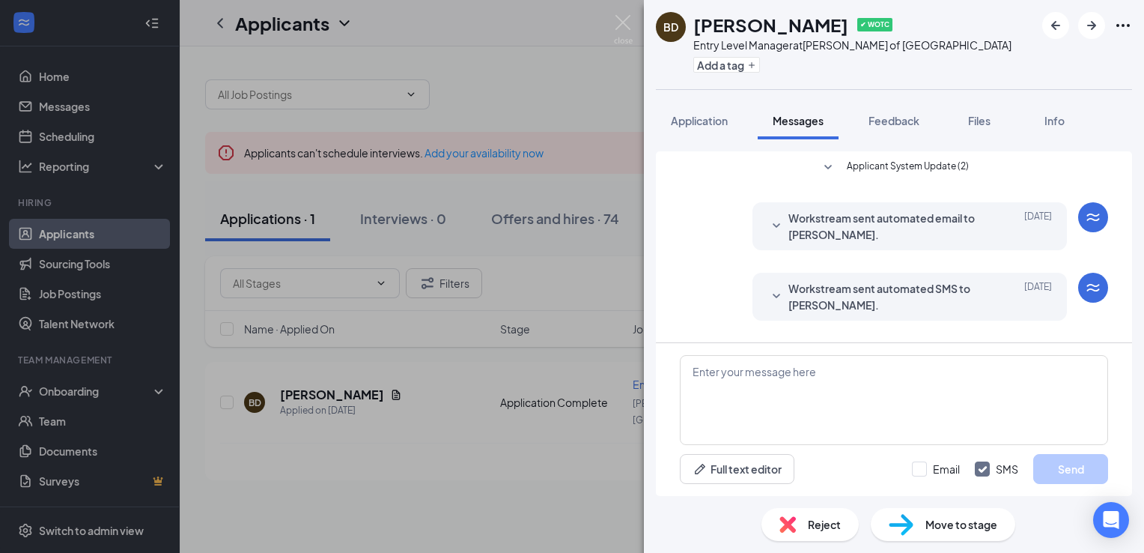
scroll to position [106, 0]
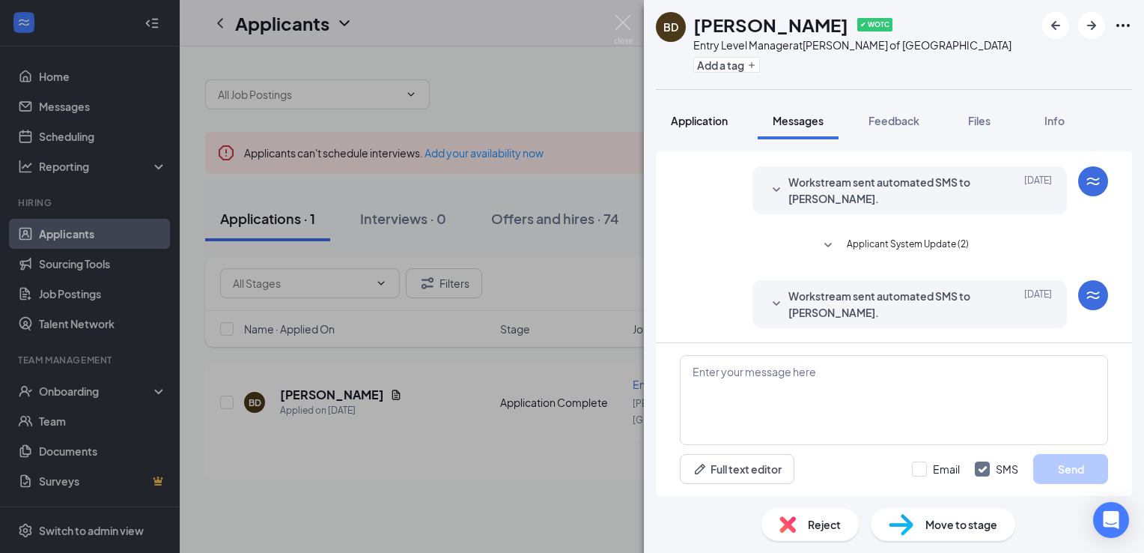
click at [694, 121] on span "Application" at bounding box center [699, 120] width 57 height 13
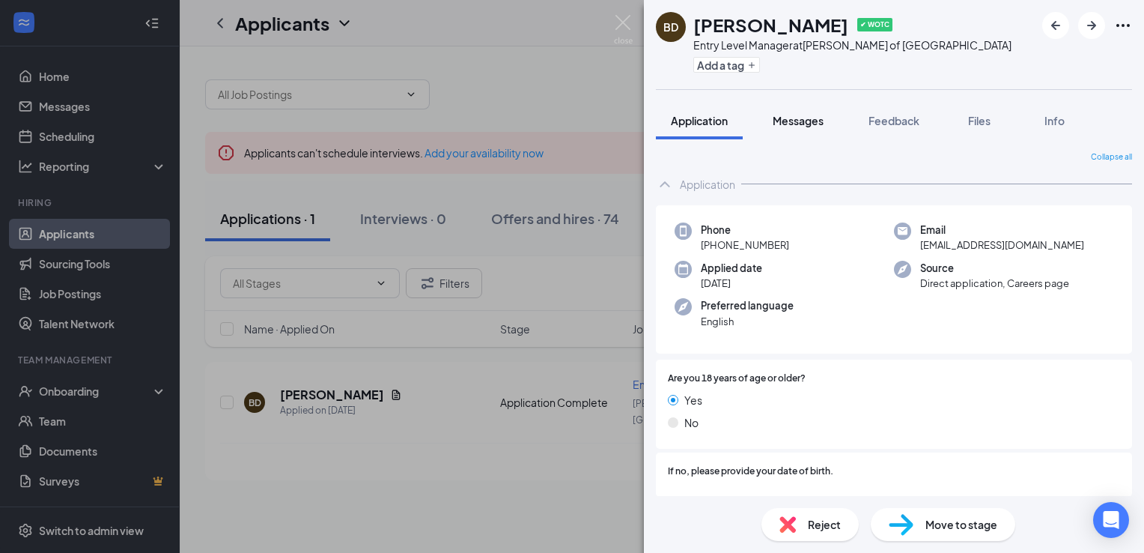
click at [788, 118] on span "Messages" at bounding box center [798, 120] width 51 height 13
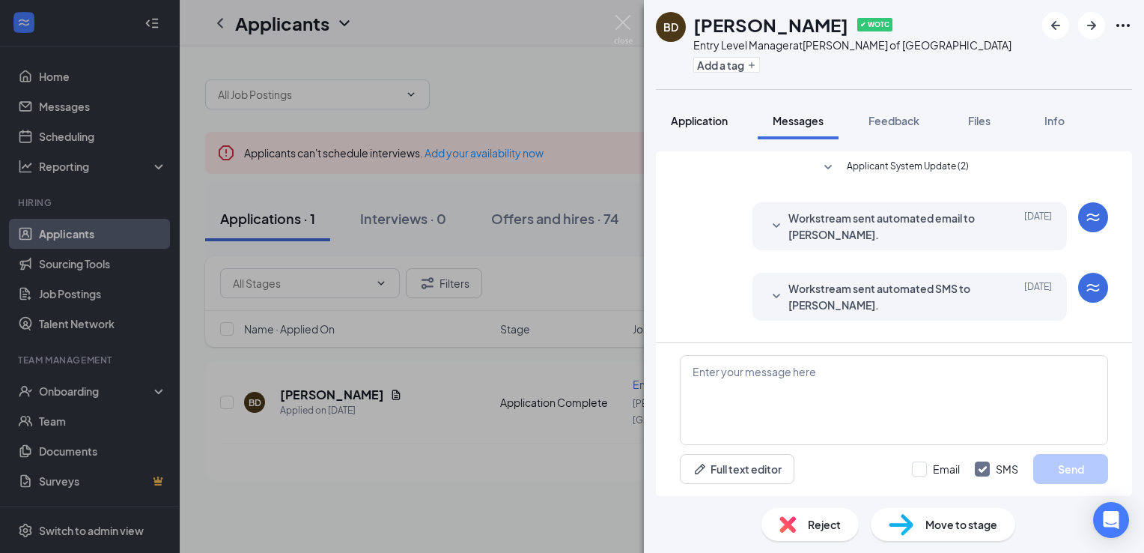
click at [699, 127] on div "Application" at bounding box center [699, 120] width 57 height 15
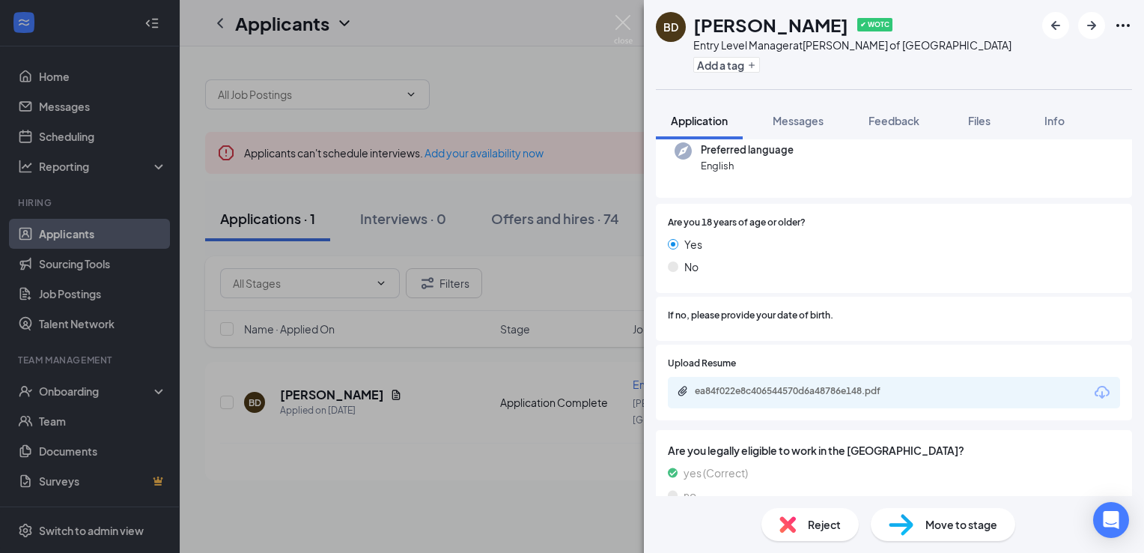
scroll to position [133, 0]
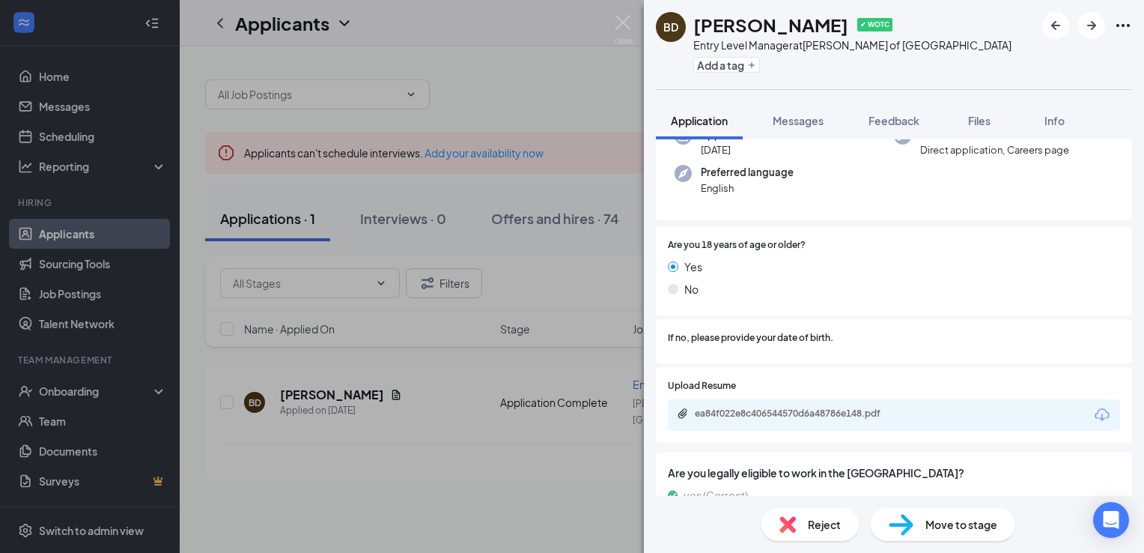
click at [969, 410] on div "ea84f022e8c406544570d6a48786e148.pdf" at bounding box center [894, 414] width 452 height 31
click at [827, 414] on div "ea84f022e8c406544570d6a48786e148.pdf" at bounding box center [800, 413] width 210 height 12
click at [961, 523] on span "Move to stage" at bounding box center [962, 524] width 72 height 16
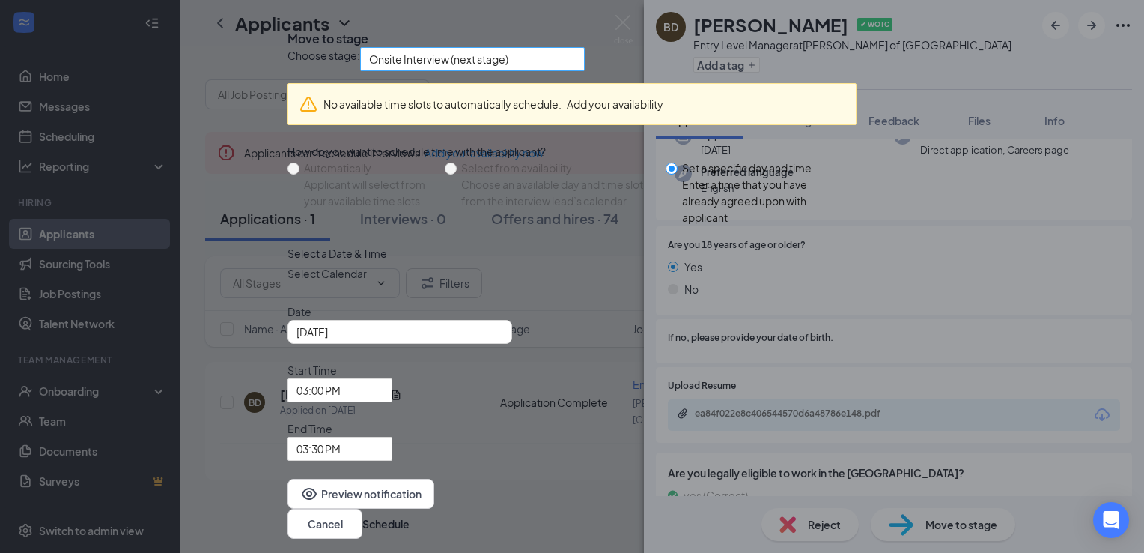
click at [562, 88] on span "Onsite Interview (next stage)" at bounding box center [465, 68] width 193 height 40
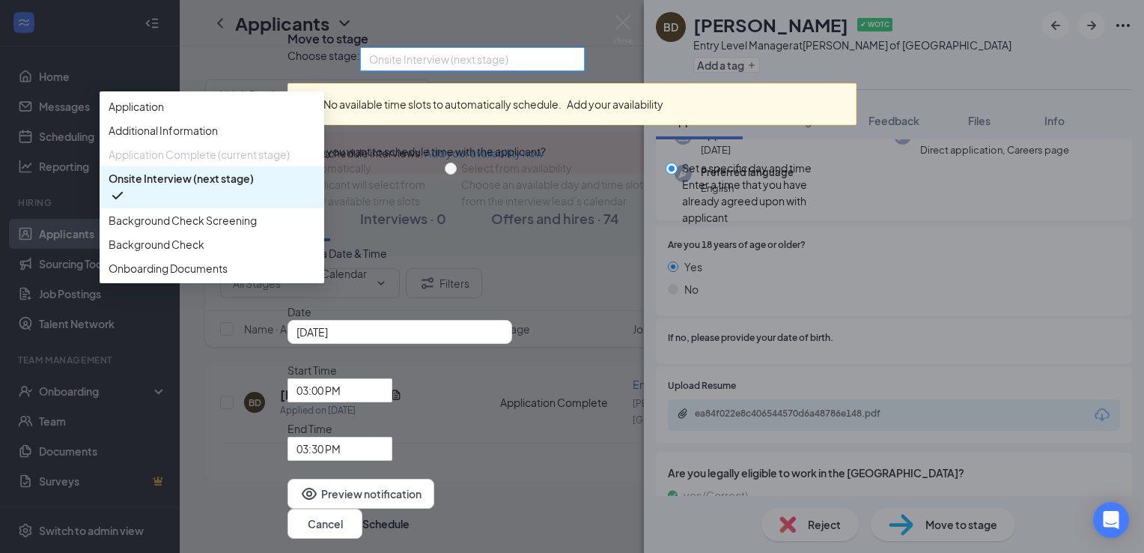
scroll to position [51, 0]
click at [257, 228] on span "Background Check Screening" at bounding box center [183, 220] width 148 height 16
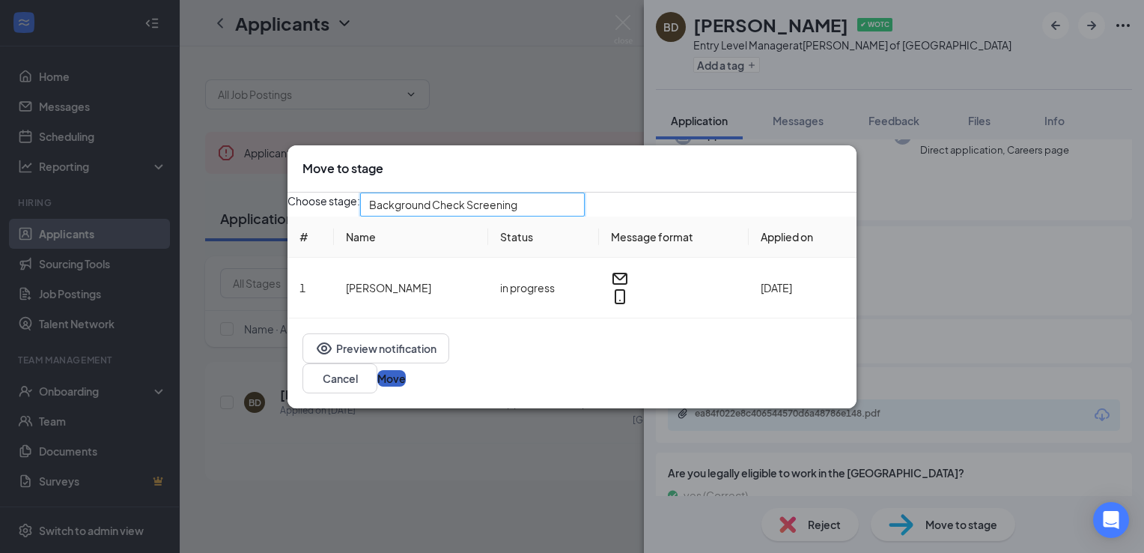
click at [406, 380] on button "Move" at bounding box center [391, 378] width 28 height 16
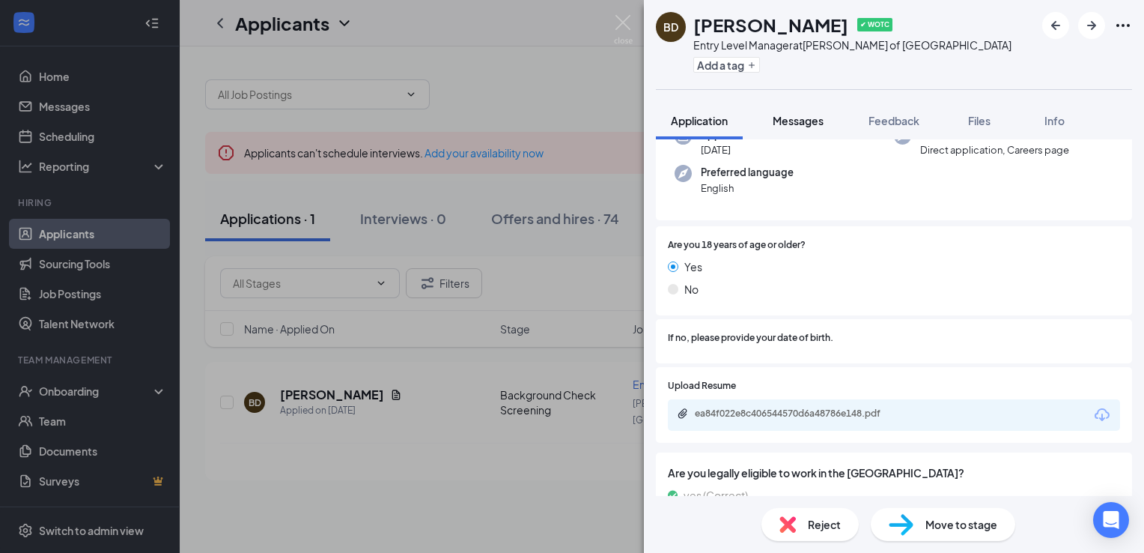
click at [796, 117] on span "Messages" at bounding box center [798, 120] width 51 height 13
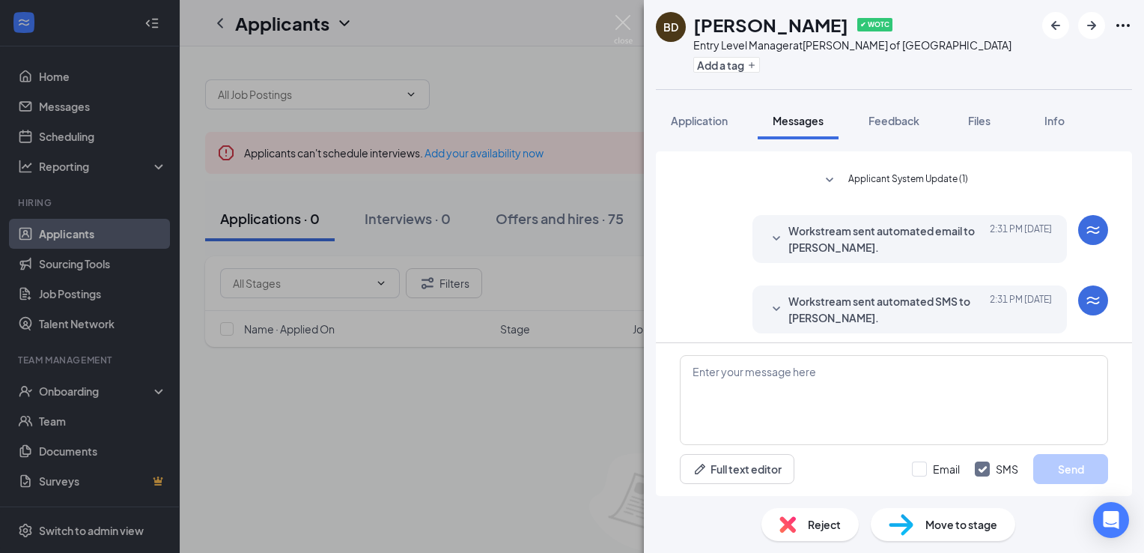
scroll to position [291, 0]
